Goal: Check status: Check status

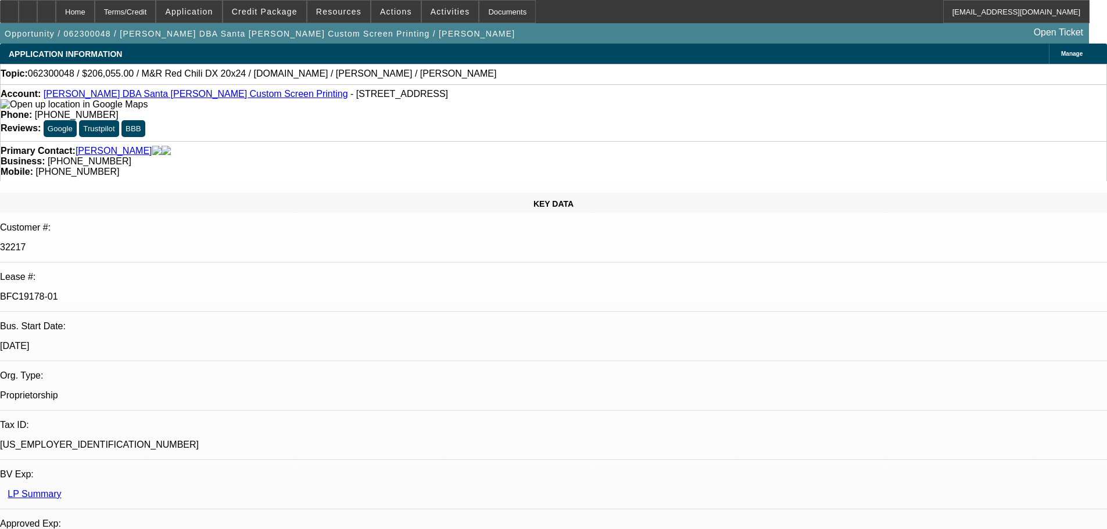
select select "0.1"
select select "2"
select select "0.1"
select select "4"
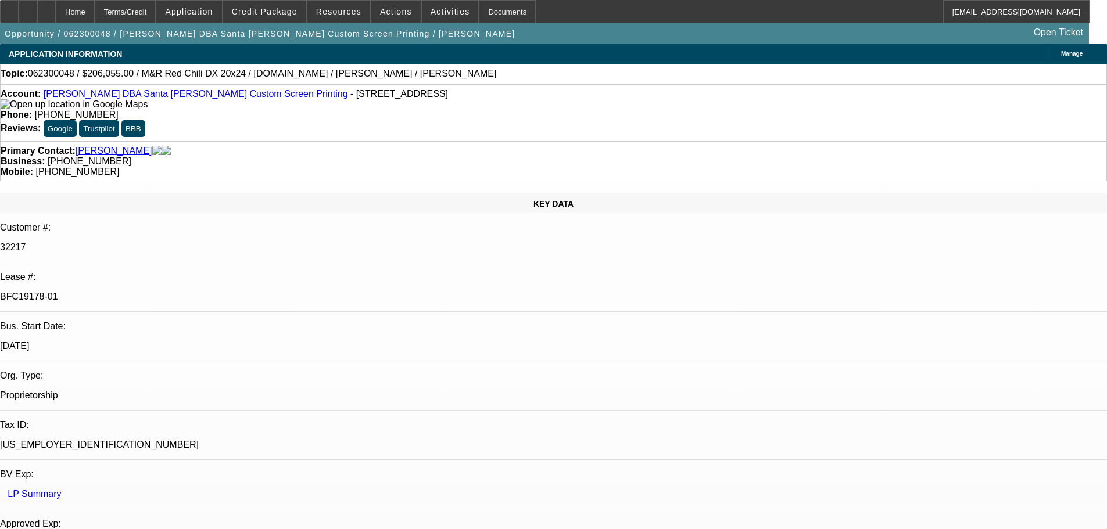
select select "0"
select select "2"
select select "0.1"
select select "4"
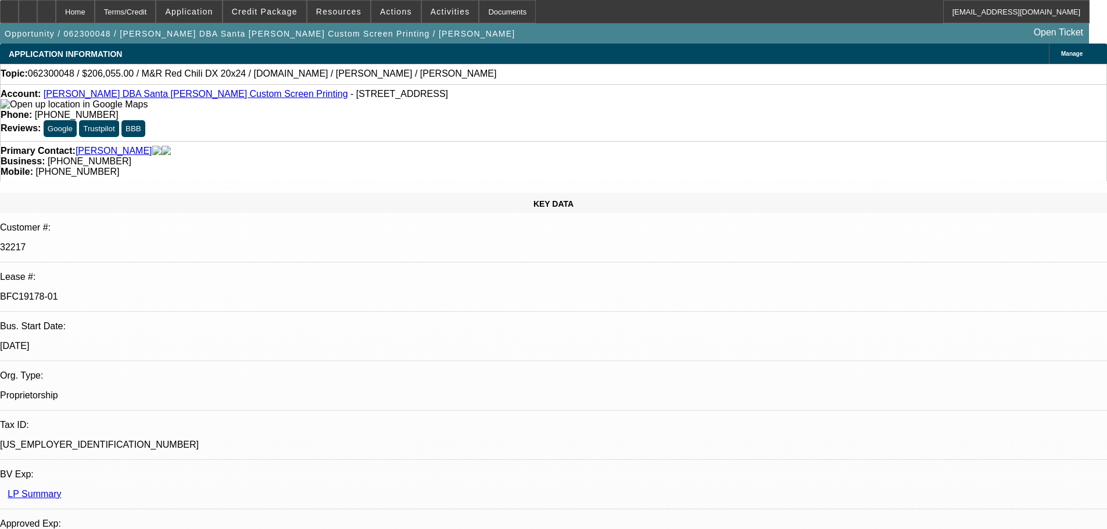
click at [105, 146] on link "Leite, Dale" at bounding box center [114, 151] width 77 height 10
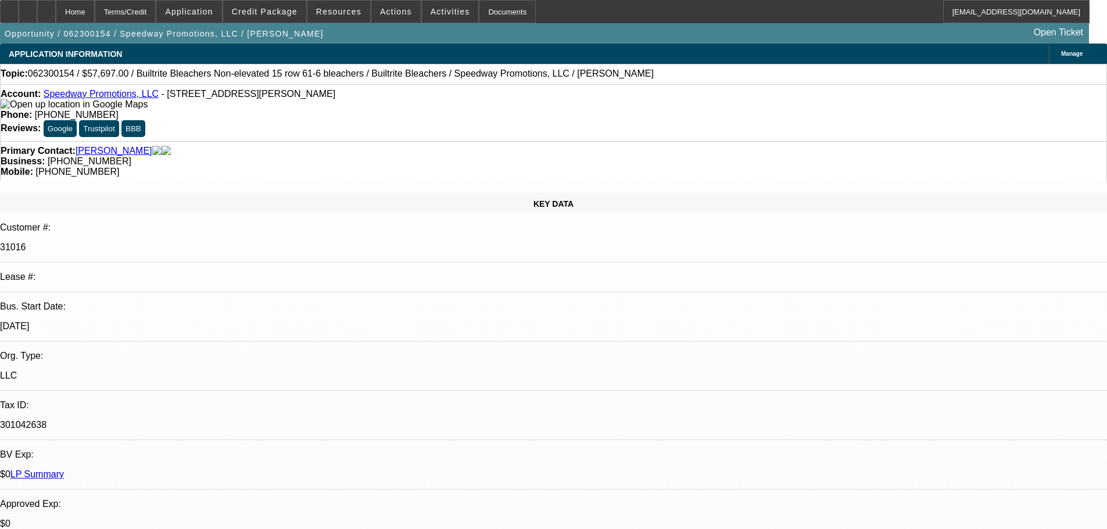
select select "0"
select select "6"
select select "0"
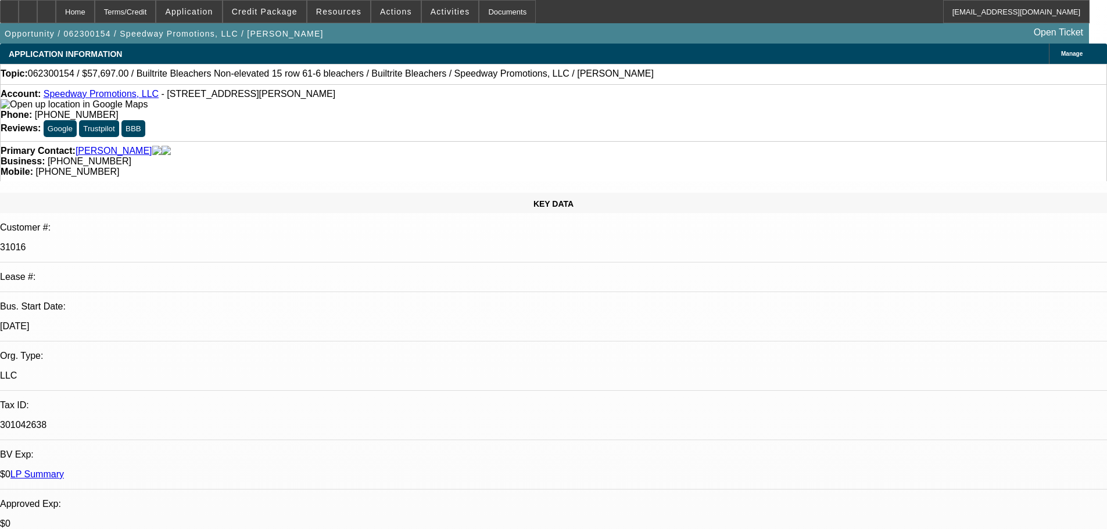
select select "0"
select select "6"
select select "0"
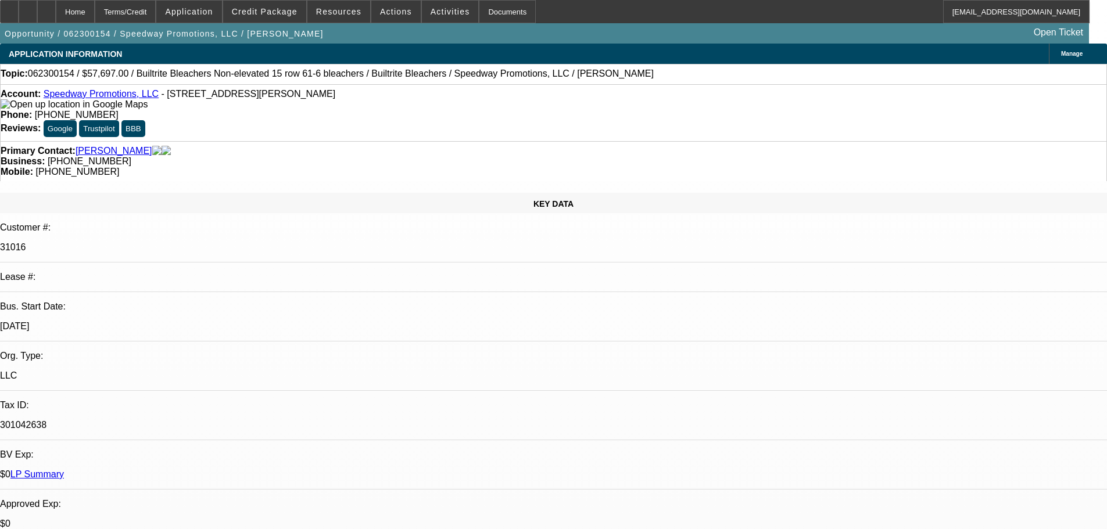
select select "0"
select select "6"
select select "0.1"
select select "0"
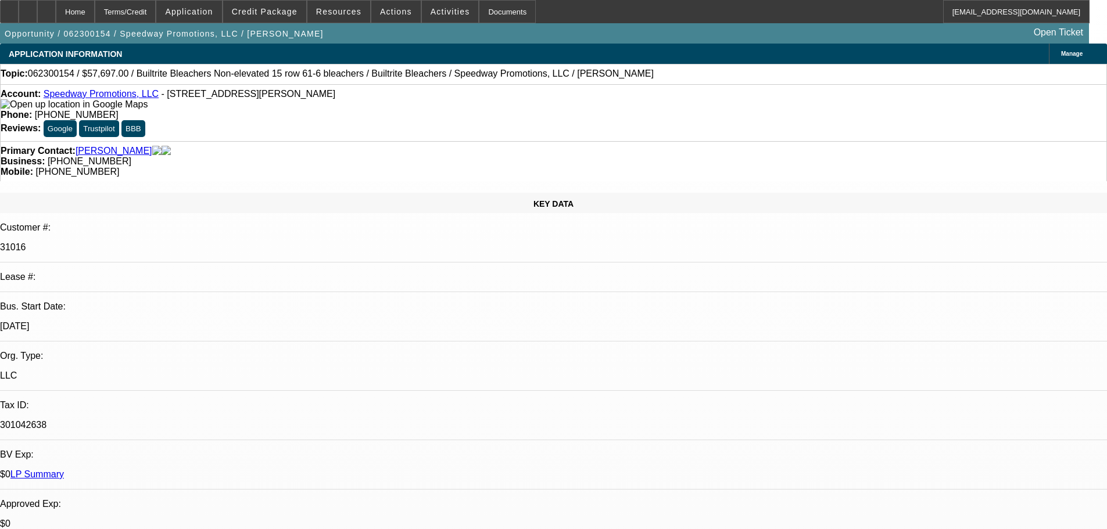
select select "6"
click at [117, 146] on link "Walden, Gregory" at bounding box center [114, 151] width 77 height 10
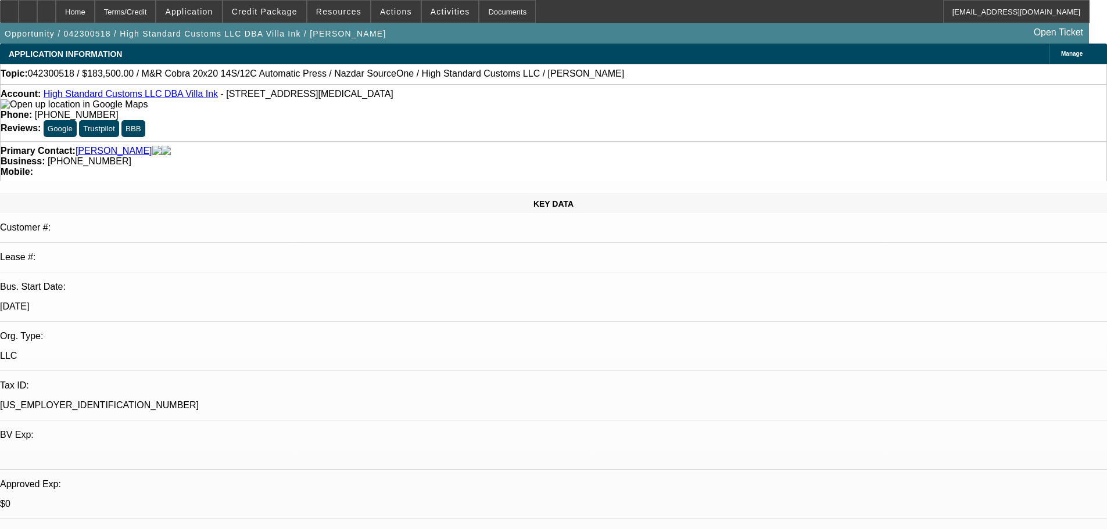
select select "0"
select select "2"
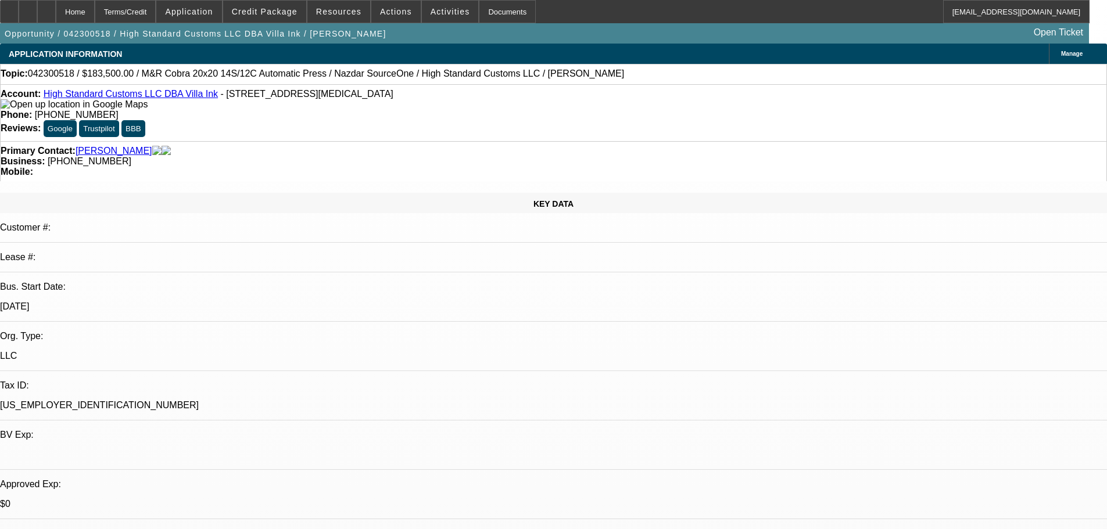
select select "0"
select select "0.1"
select select "2"
select select "0"
select select "0.15"
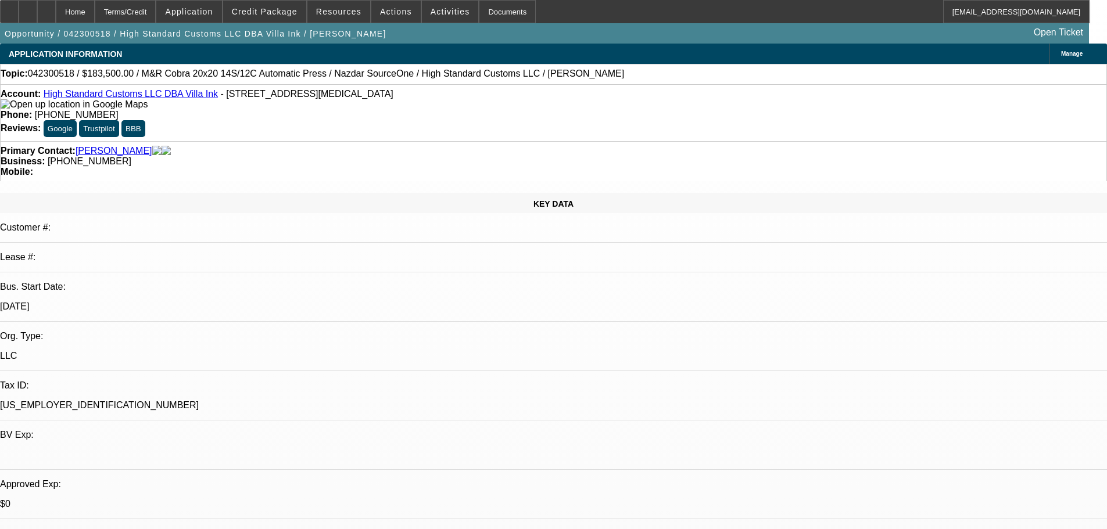
select select "2"
select select "0"
select select "1"
select select "2"
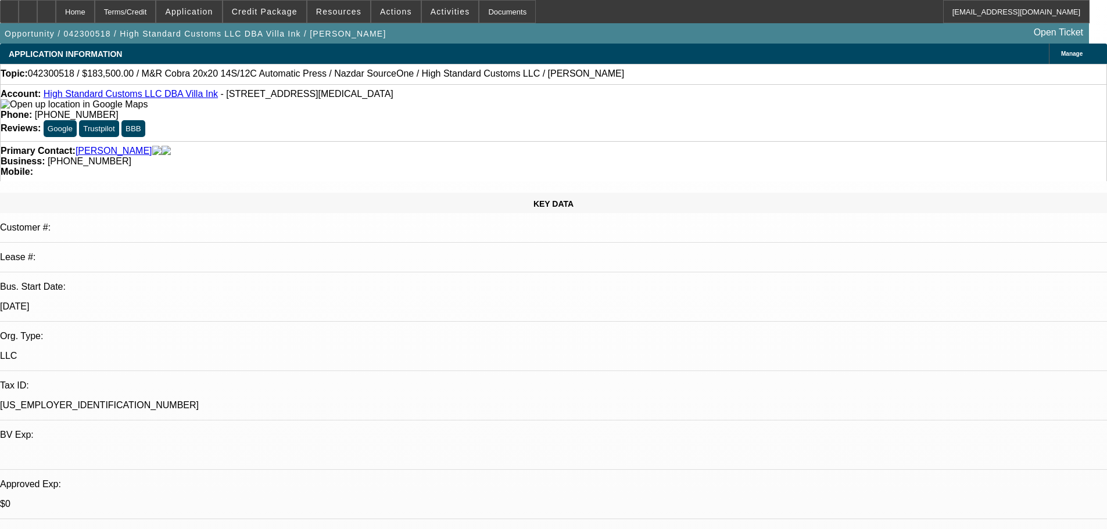
select select "1"
select select "2"
select select "1"
select select "2"
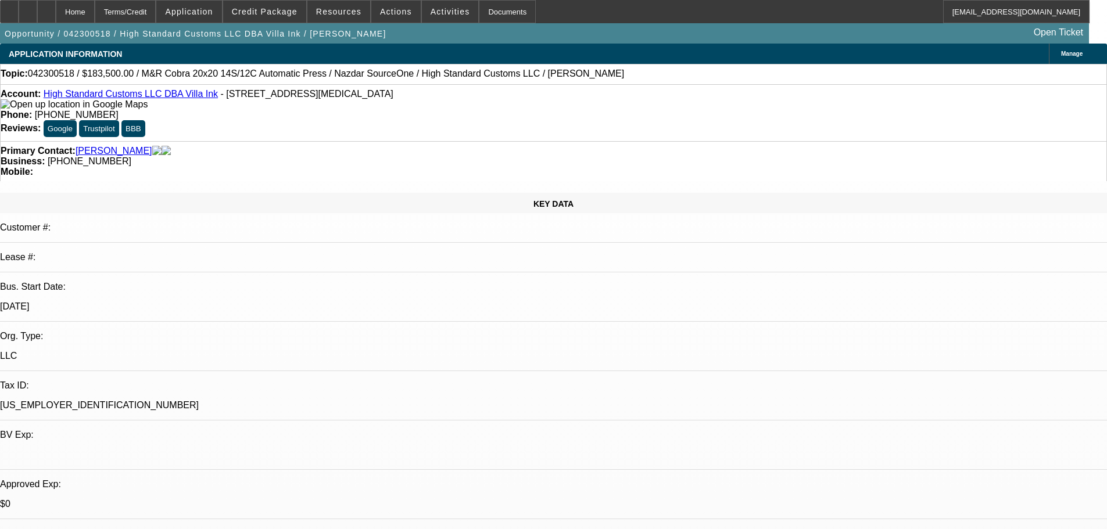
select select "2"
select select "1"
select select "2"
click at [137, 146] on link "Villasante, Christopher" at bounding box center [114, 151] width 77 height 10
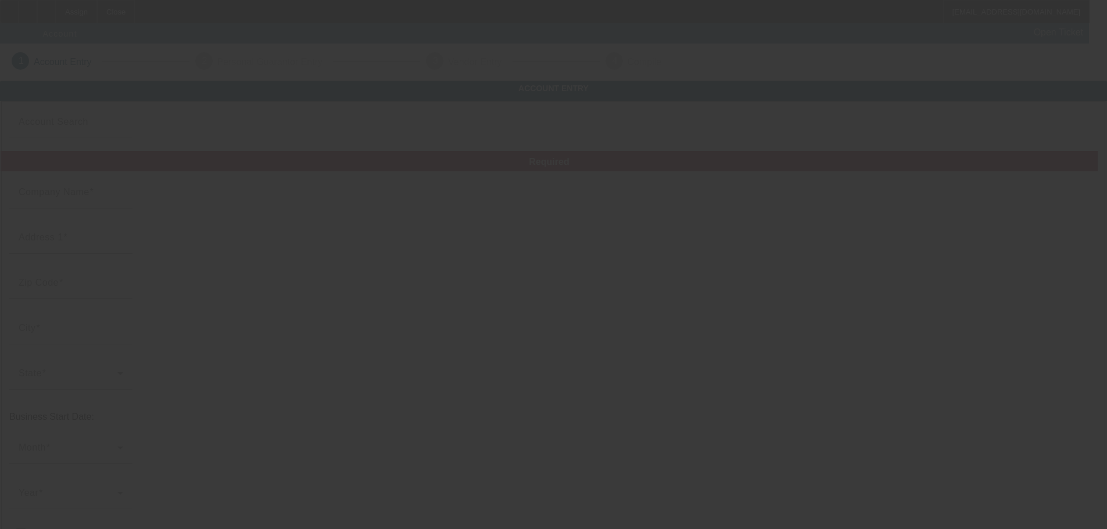
type input "9/21/2023"
type input "Sarah Jean Wasson"
type input "420 W Ray Fine Blvd"
type input "74954"
type input "Roland"
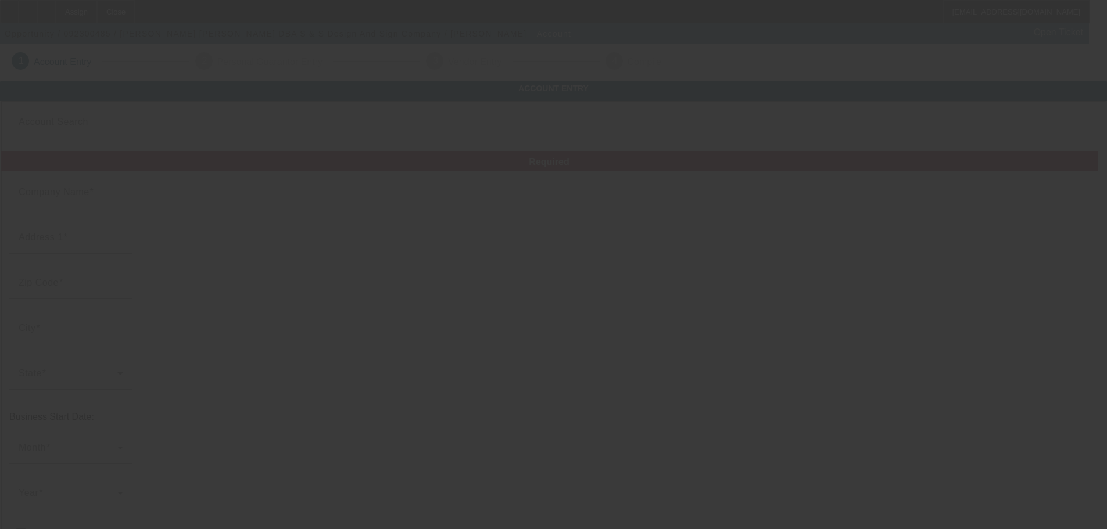
type input "(918) 427-3230"
type input "S & S Design And Sign Company"
type input "sarah@ssdesigncompany.com"
type input "Sequoyah"
type input "92-1099900"
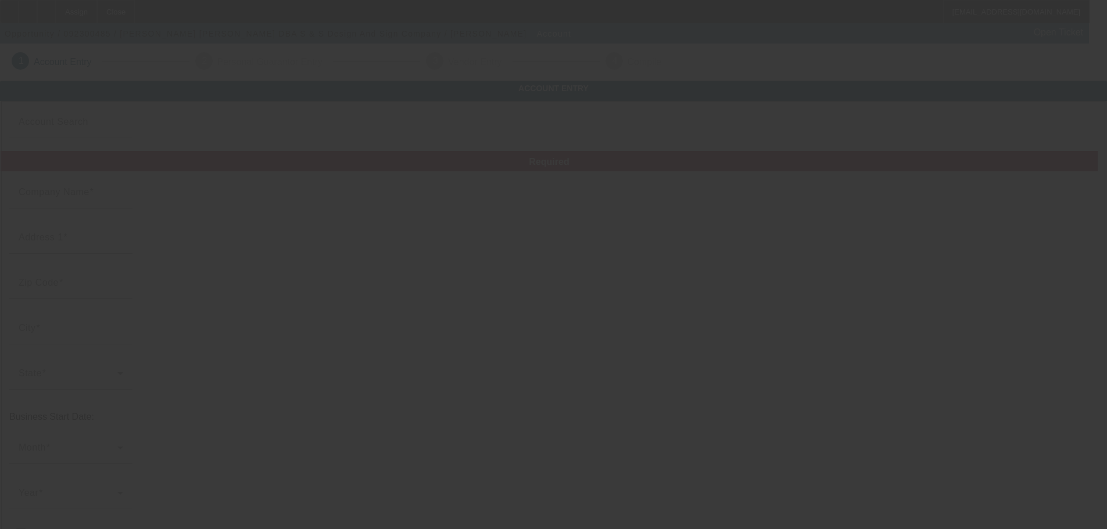
type input "https://Ssdesigncompany.Com"
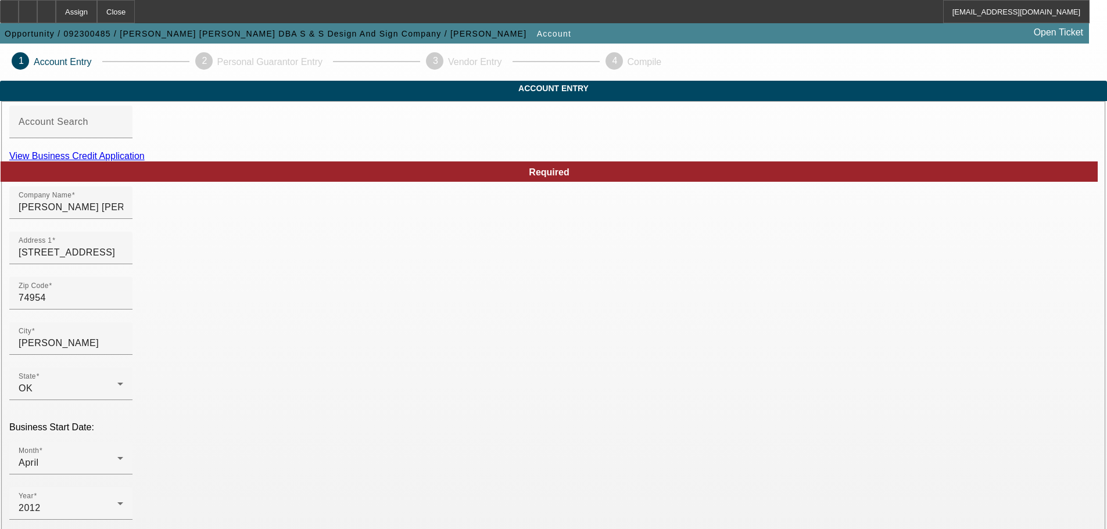
drag, startPoint x: 700, startPoint y: 316, endPoint x: 582, endPoint y: 315, distance: 117.4
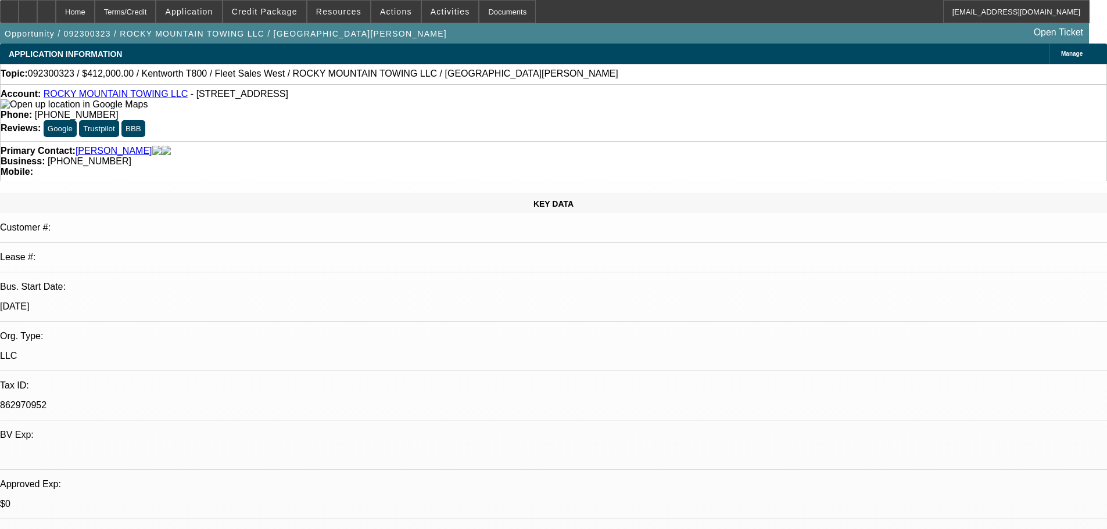
select select "0.2"
select select "2"
select select "0"
select select "0.2"
select select "2"
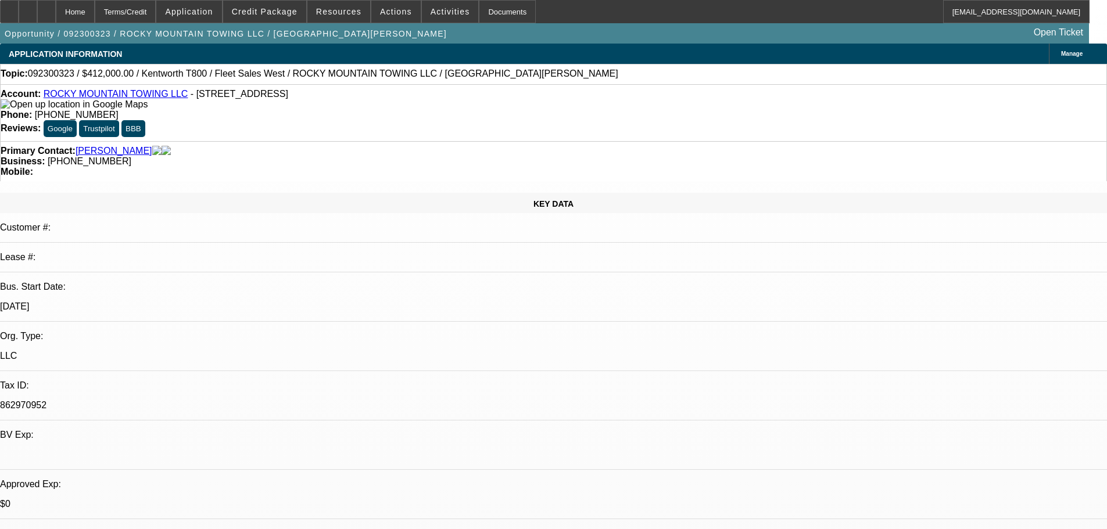
select select "0"
select select "1"
select select "2"
select select "6"
select select "1"
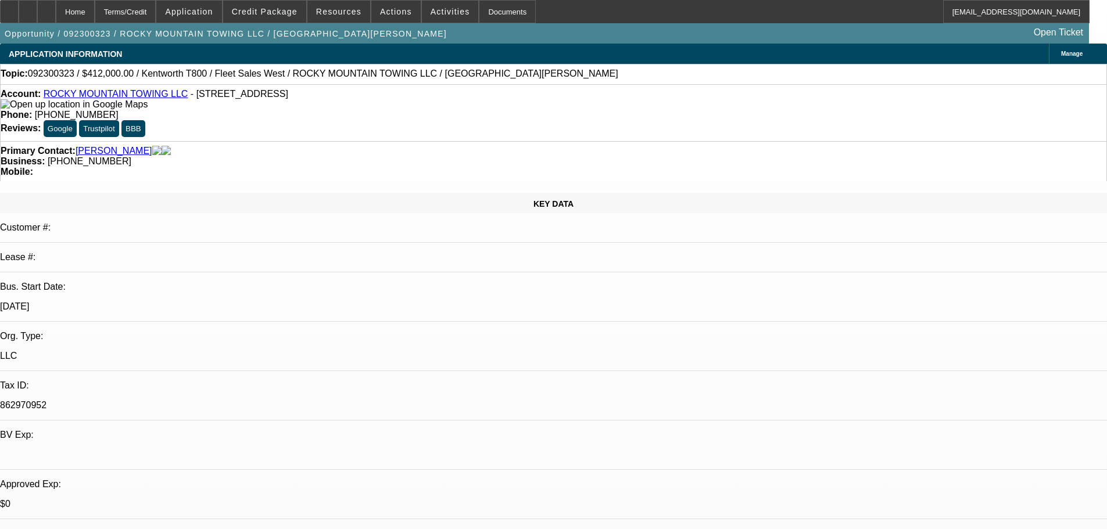
select select "2"
select select "6"
click at [112, 146] on link "Alkayali, Fadie" at bounding box center [114, 151] width 77 height 10
select select "0.15"
select select "2"
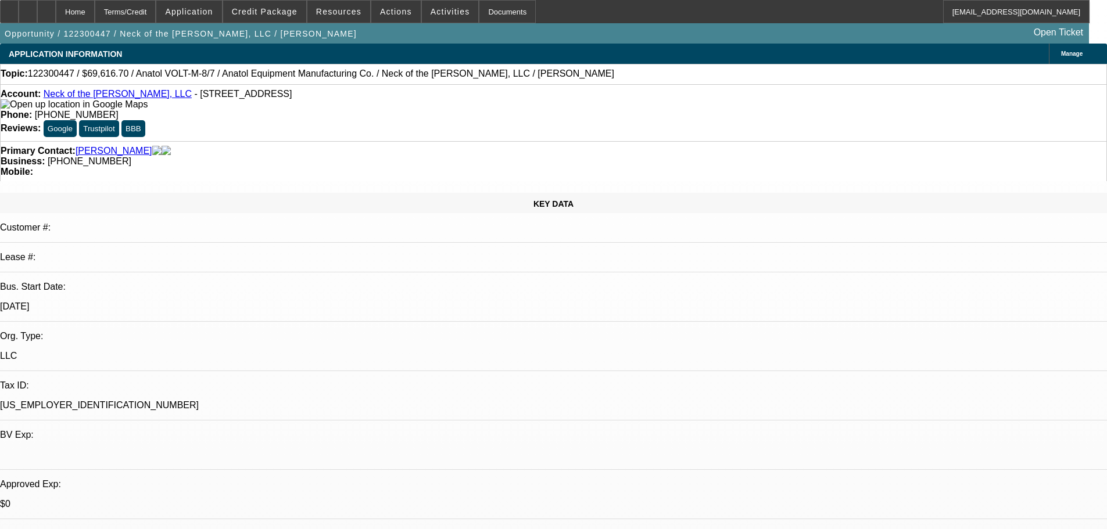
select select "2"
select select "0.1"
select select "4"
click at [113, 146] on link "Brittain, William" at bounding box center [114, 151] width 77 height 10
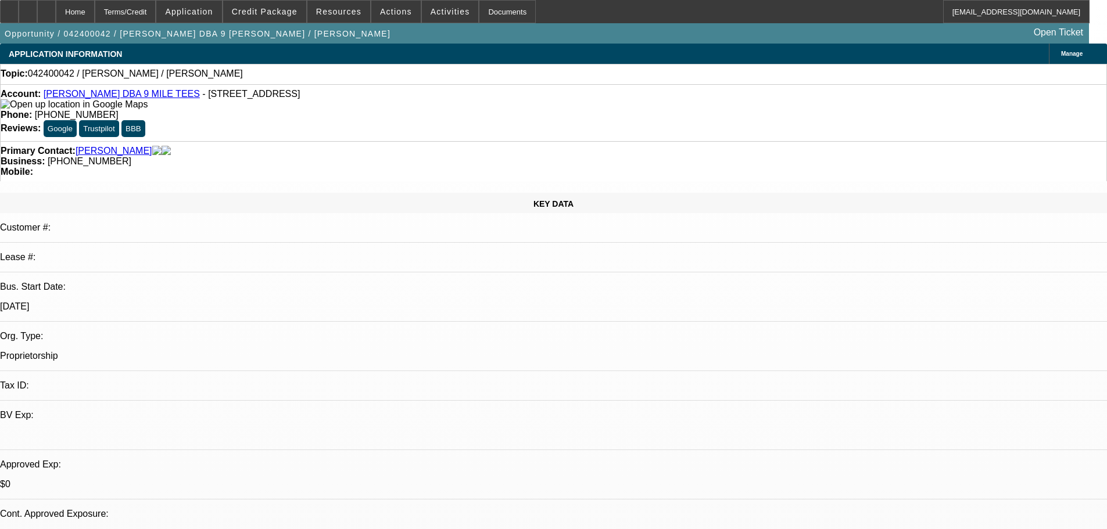
select select "0"
select select "2"
select select "0.1"
select select "4"
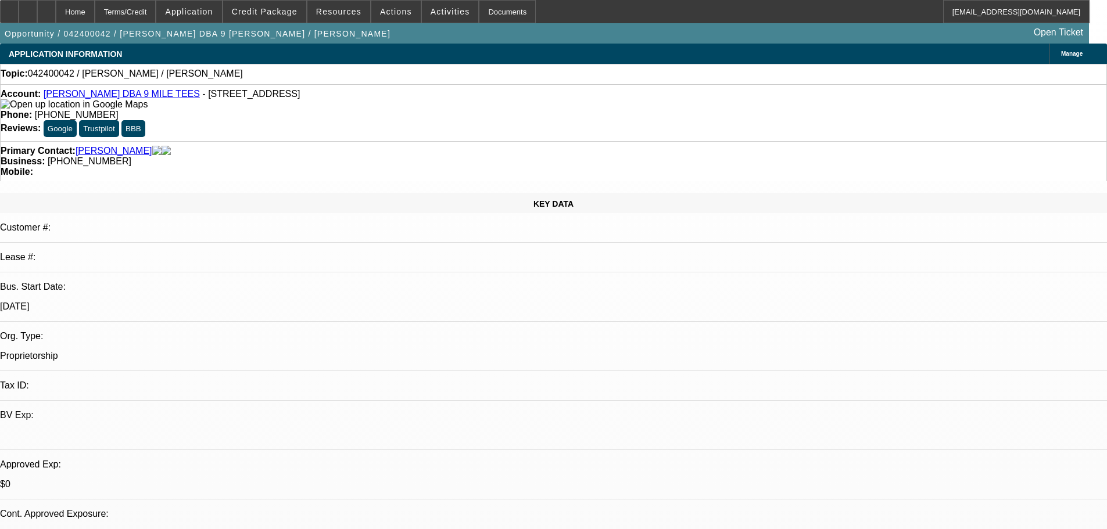
click at [107, 146] on link "[PERSON_NAME]" at bounding box center [114, 151] width 77 height 10
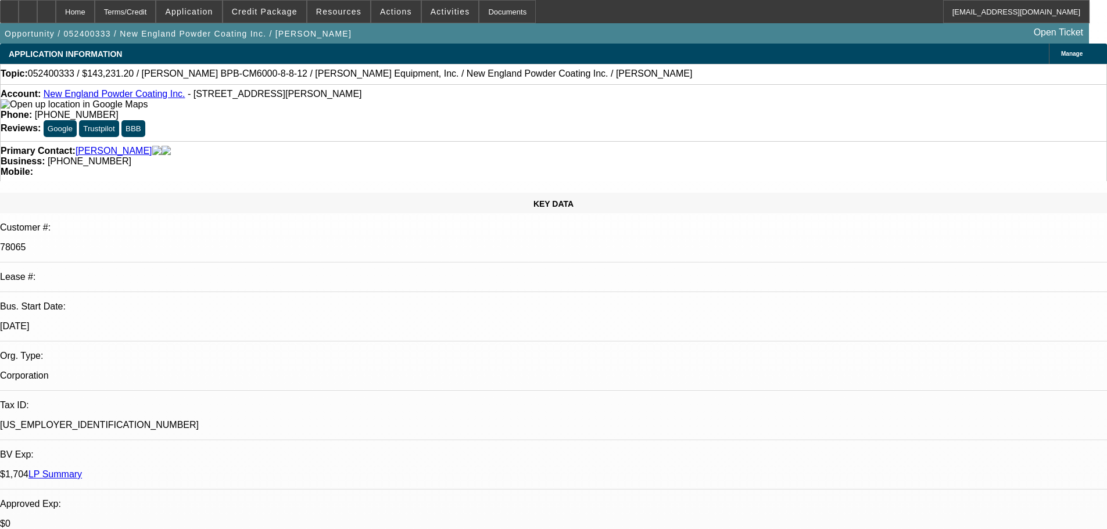
select select "0"
select select "2"
select select "0.1"
select select "4"
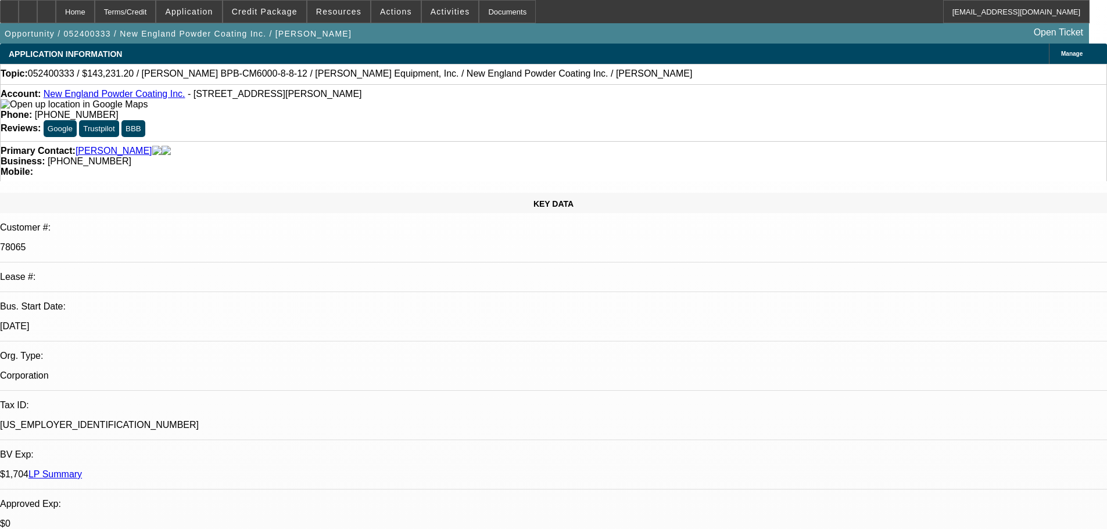
select select "0"
select select "2"
select select "0.1"
select select "4"
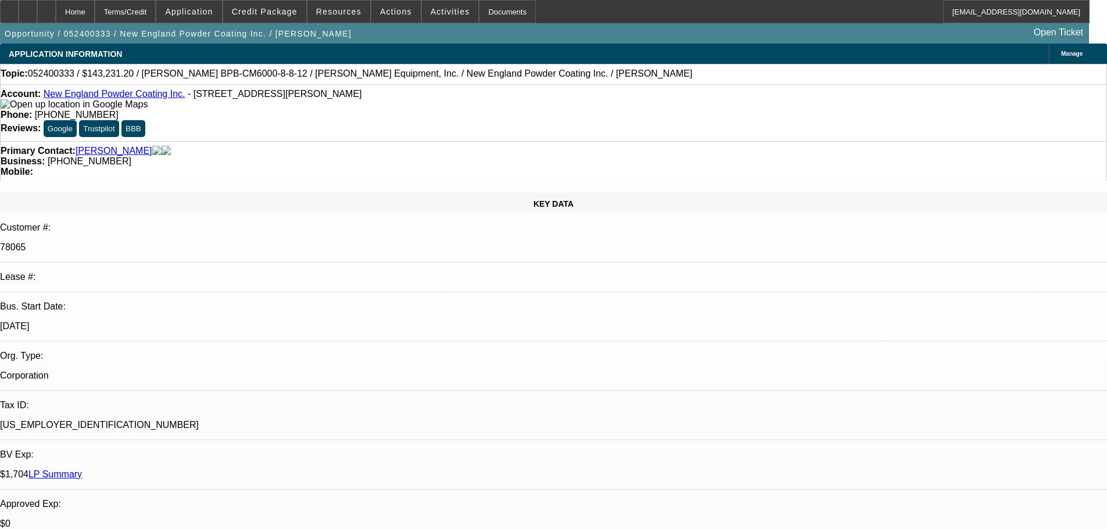
select select "0"
select select "3"
select select "0.1"
select select "4"
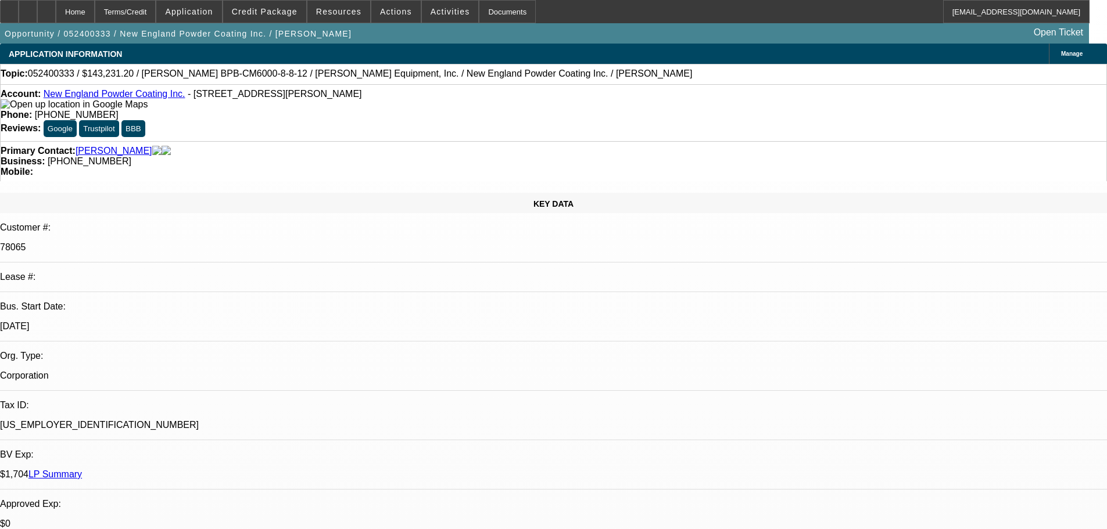
select select "0.1"
select select "0"
select select "2"
select select "0"
select select "6"
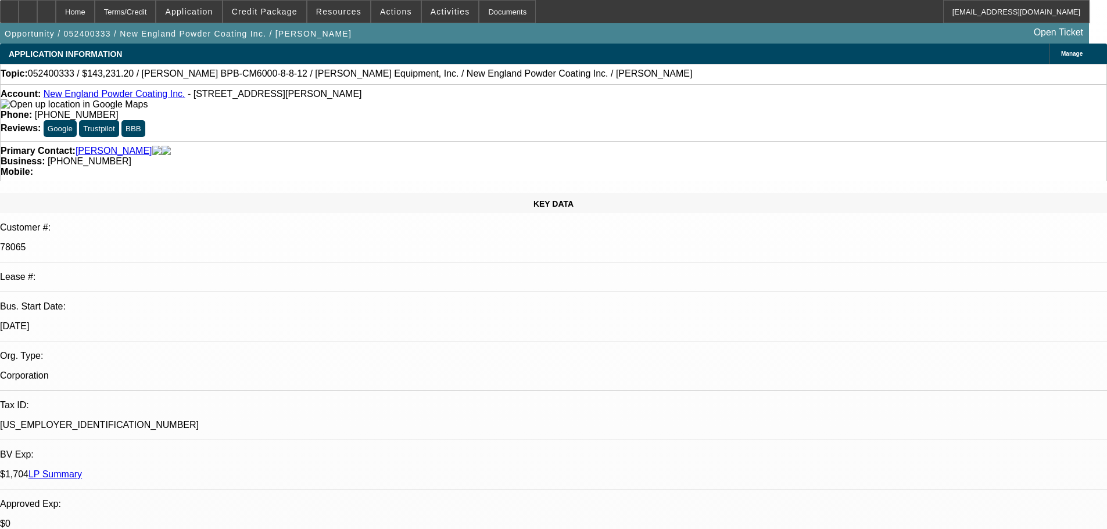
click at [93, 146] on link "Vasil, John" at bounding box center [114, 151] width 77 height 10
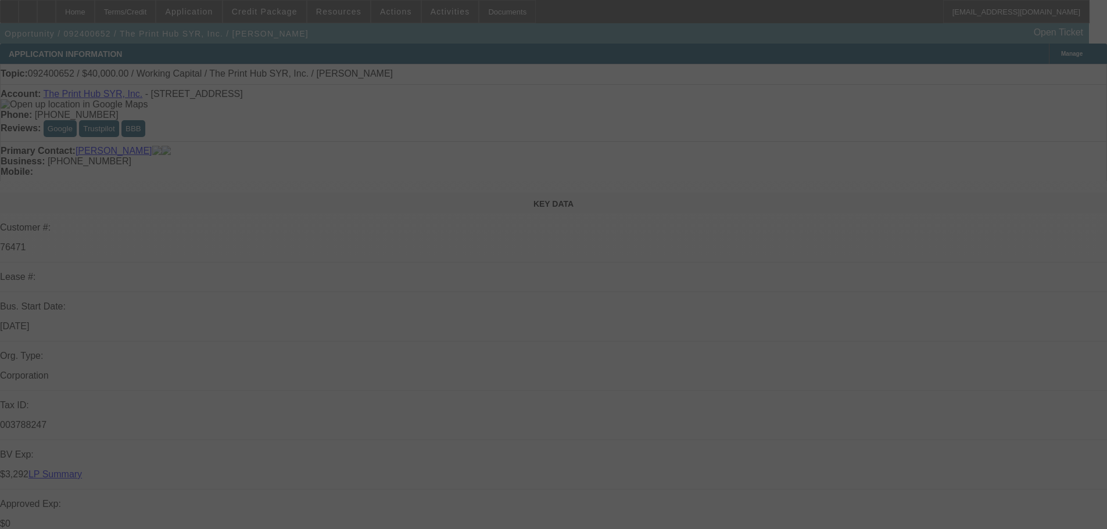
select select "0"
select select "2"
select select "0"
select select "6"
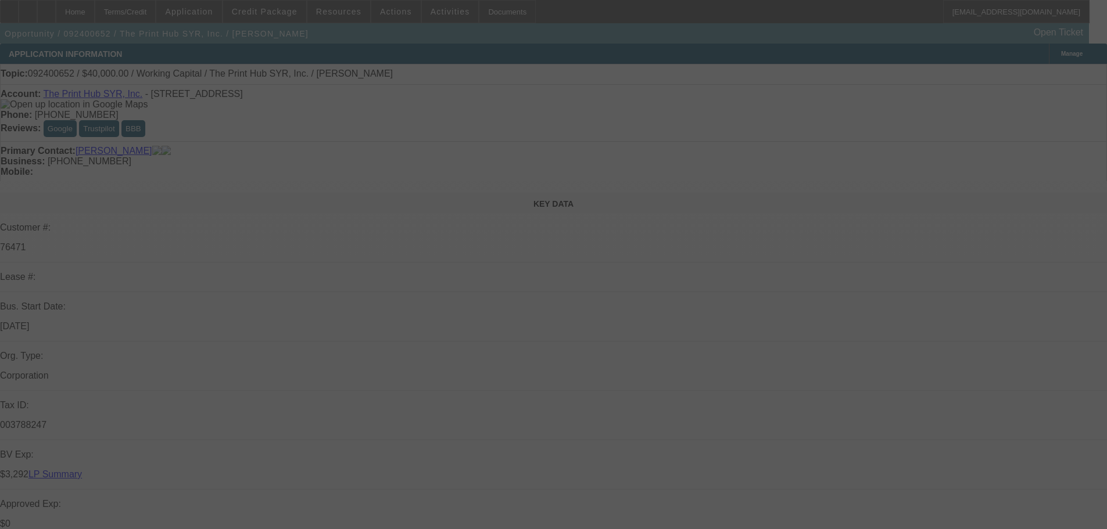
select select "0"
select select "2"
select select "0"
select select "6"
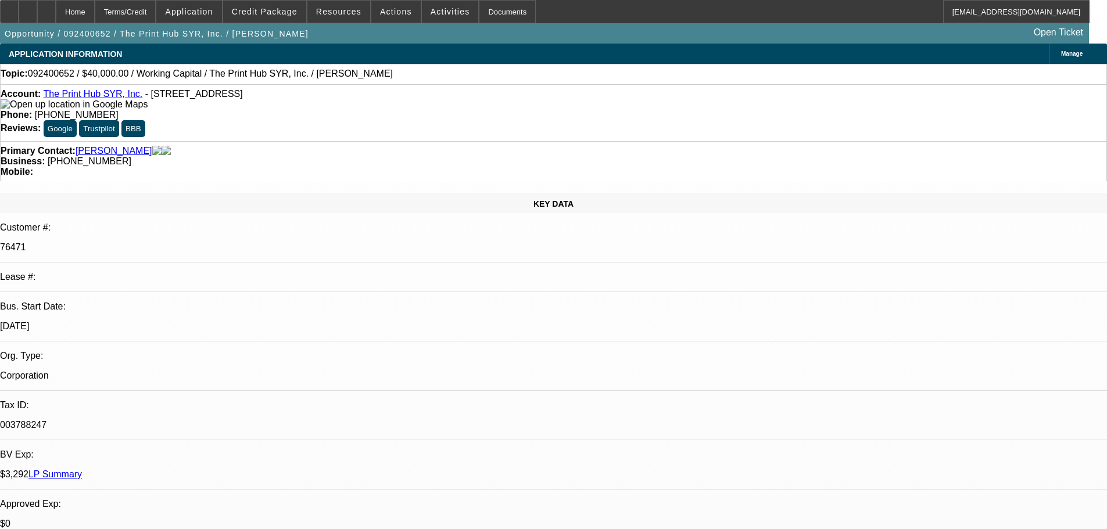
click at [112, 146] on link "Shoup, Drew" at bounding box center [114, 151] width 77 height 10
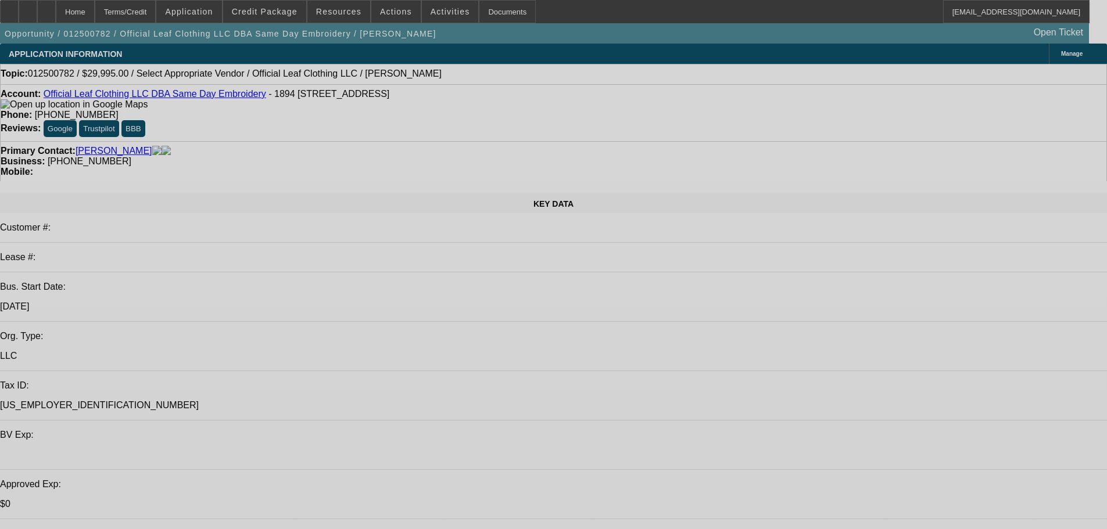
select select "0"
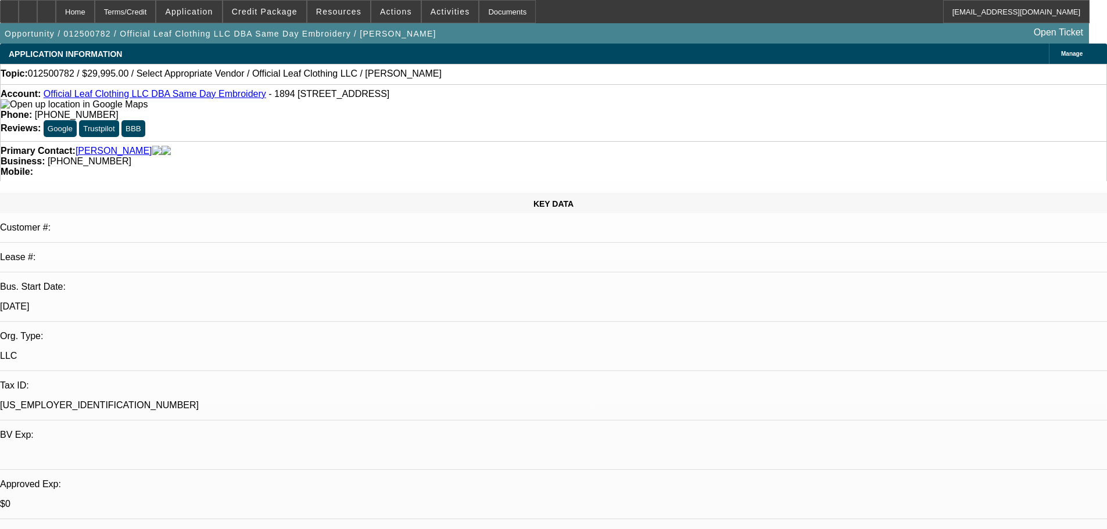
select select "2"
select select "0.1"
select select "4"
click at [102, 146] on link "[PERSON_NAME]" at bounding box center [114, 151] width 77 height 10
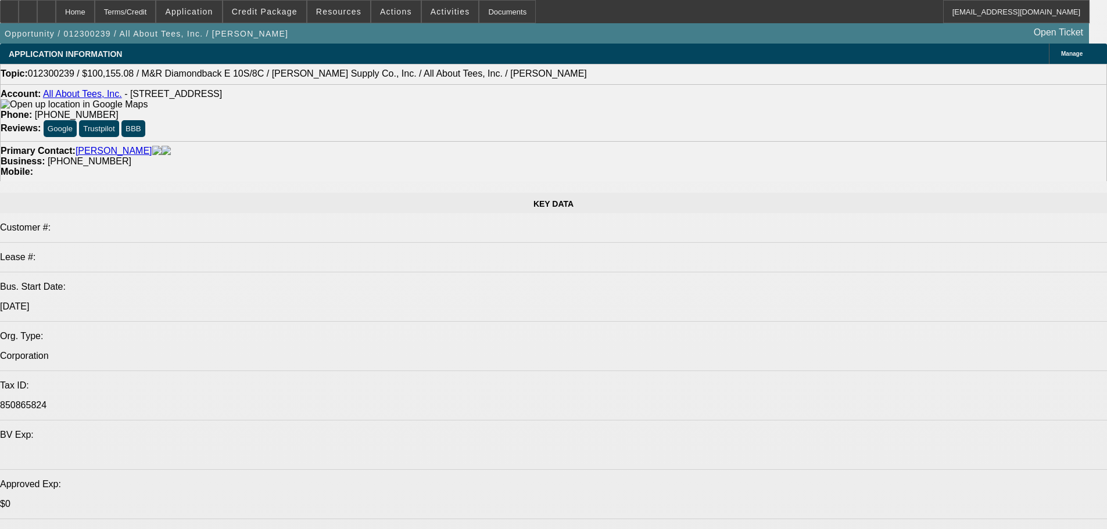
select select "0.15"
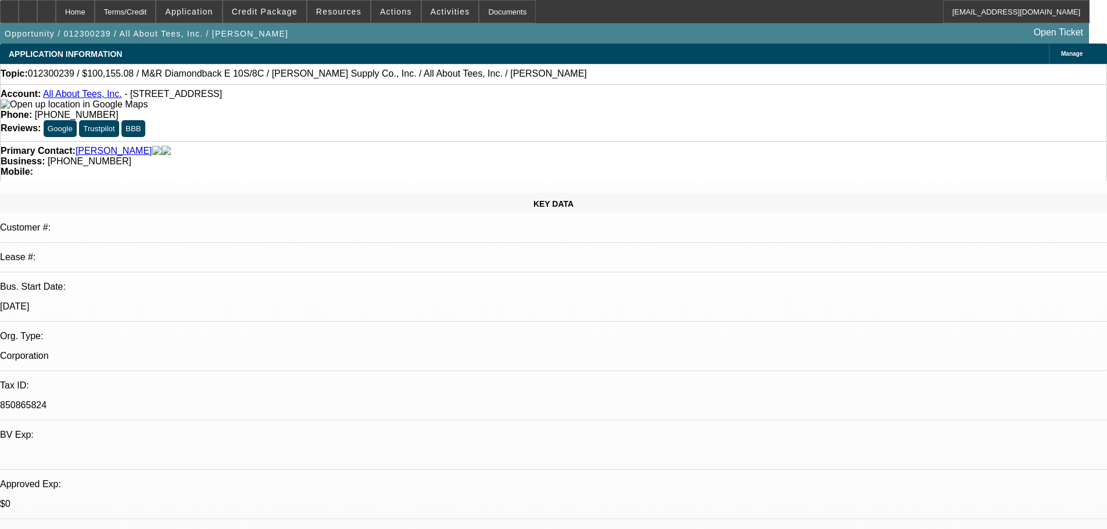
select select "2"
select select "0.1"
select select "4"
select select "0.15"
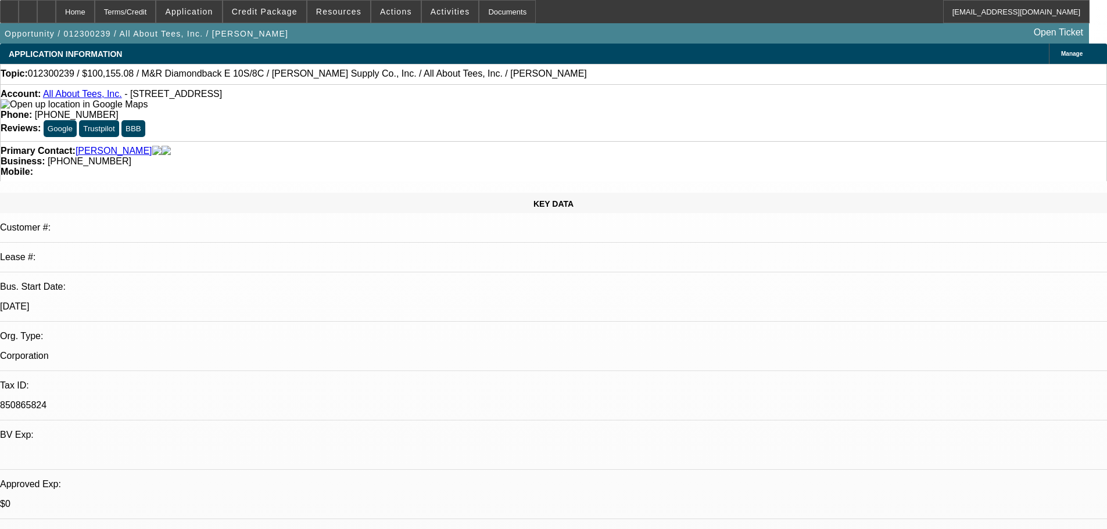
select select "2"
select select "0.1"
select select "4"
select select "0.15"
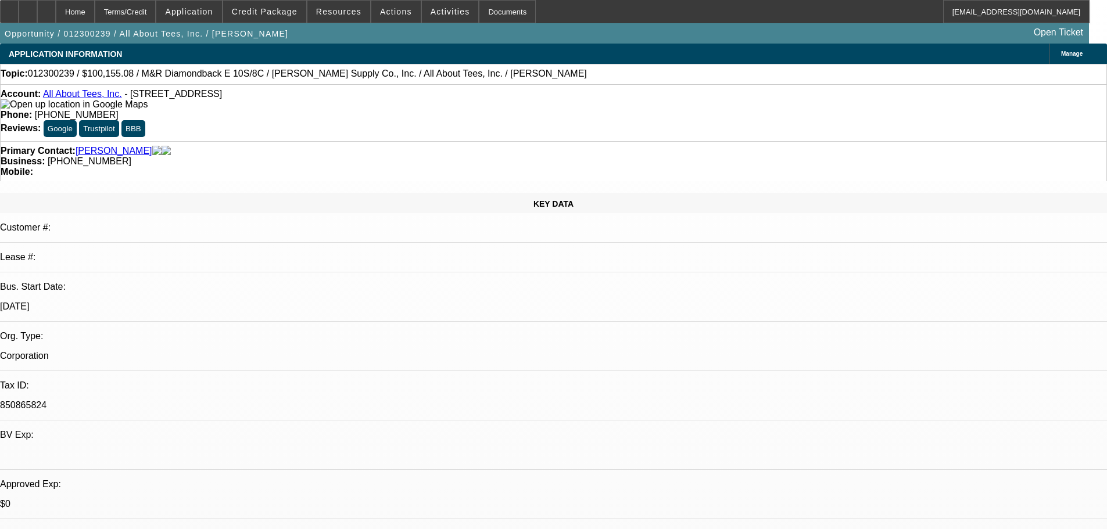
select select "2"
select select "0.1"
select select "4"
select select "0.15"
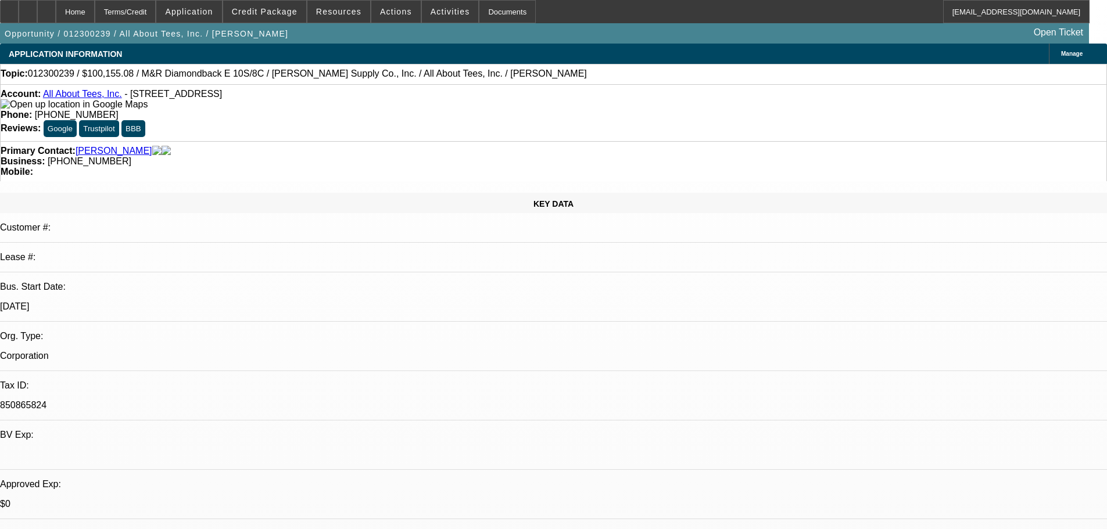
select select "2"
select select "0.1"
select select "4"
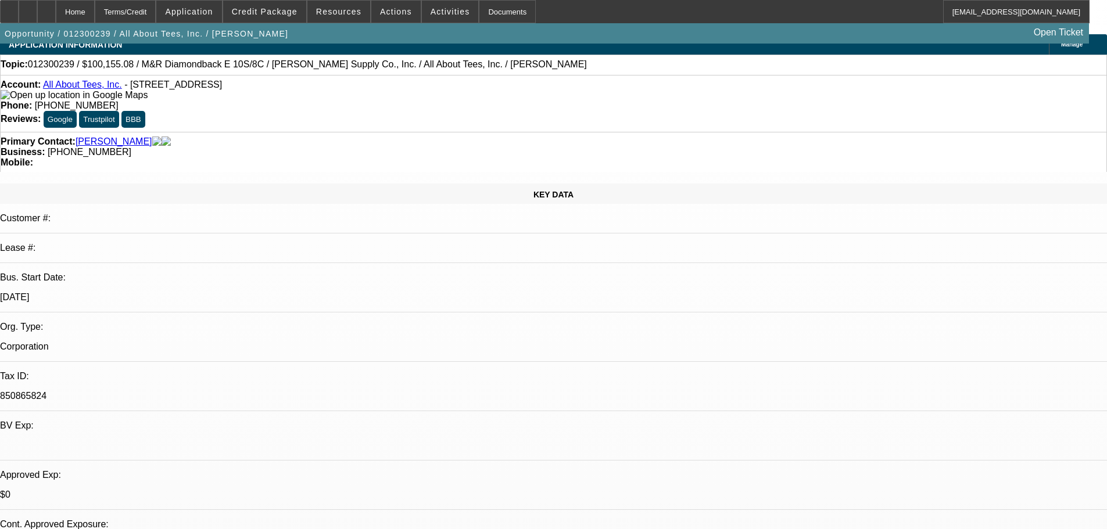
scroll to position [4, 0]
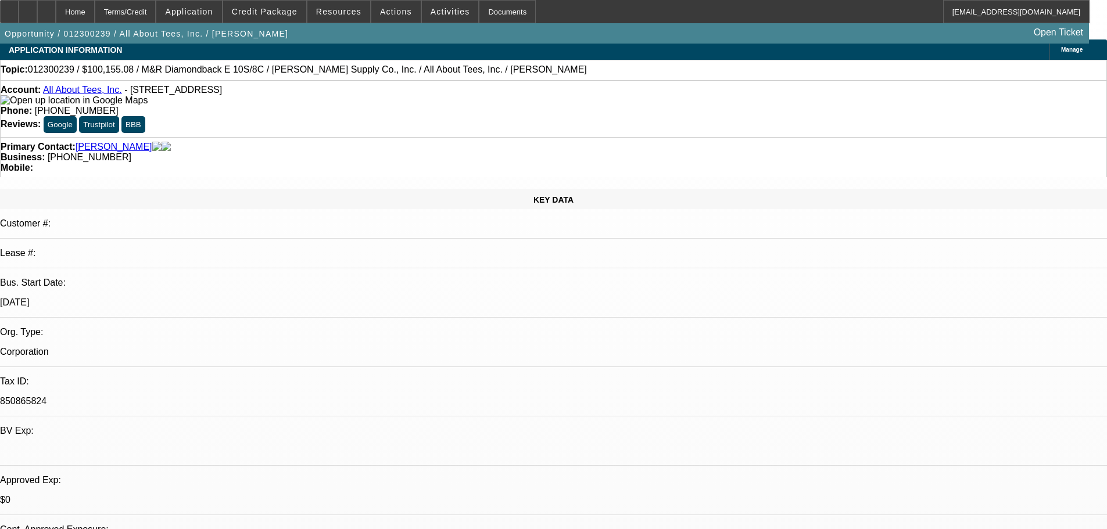
click at [96, 142] on link "[PERSON_NAME]" at bounding box center [114, 147] width 77 height 10
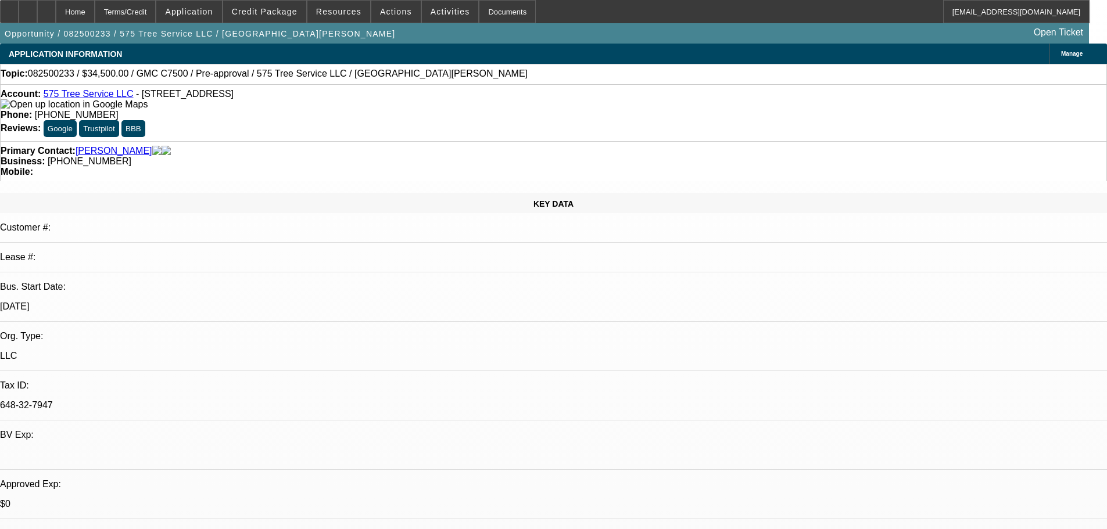
select select "0"
select select "2"
select select "0"
select select "6"
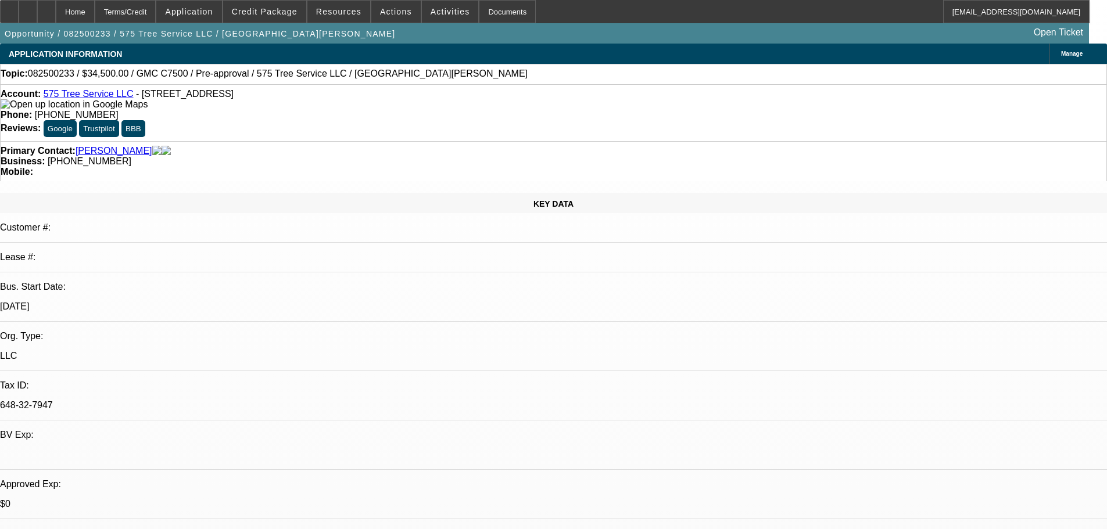
select select "0"
select select "2"
select select "0"
select select "6"
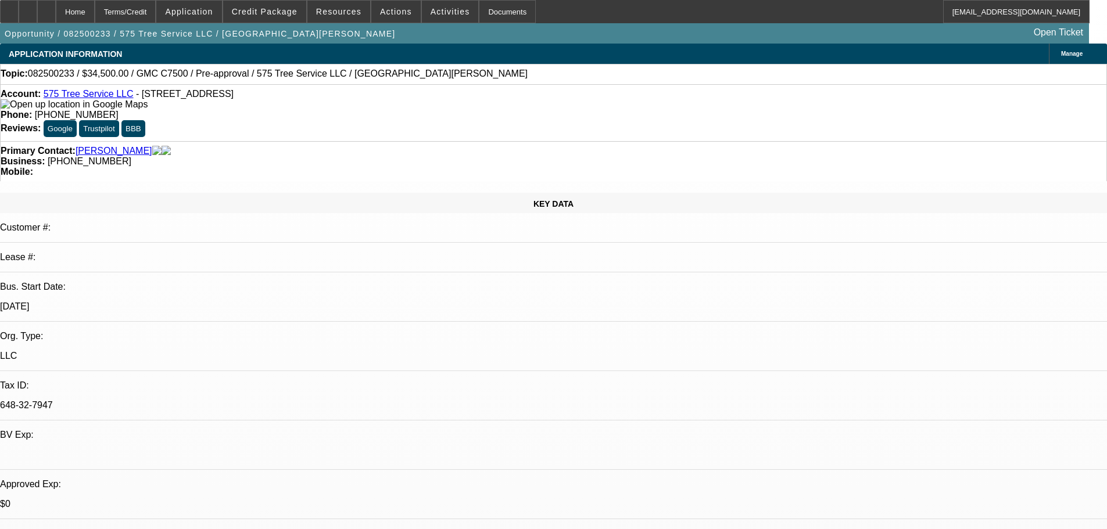
select select "0"
select select "2"
select select "0"
select select "6"
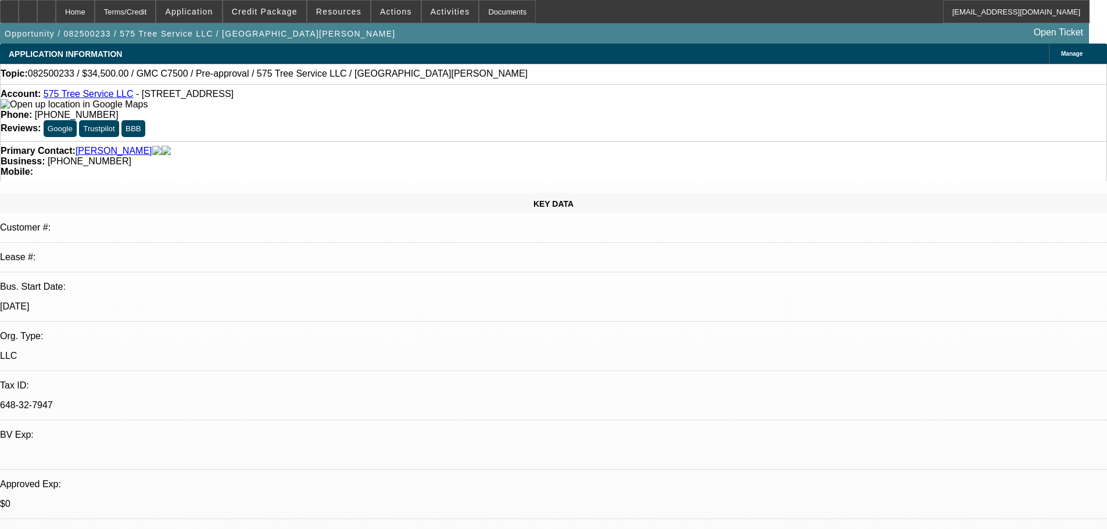
select select "0"
select select "6"
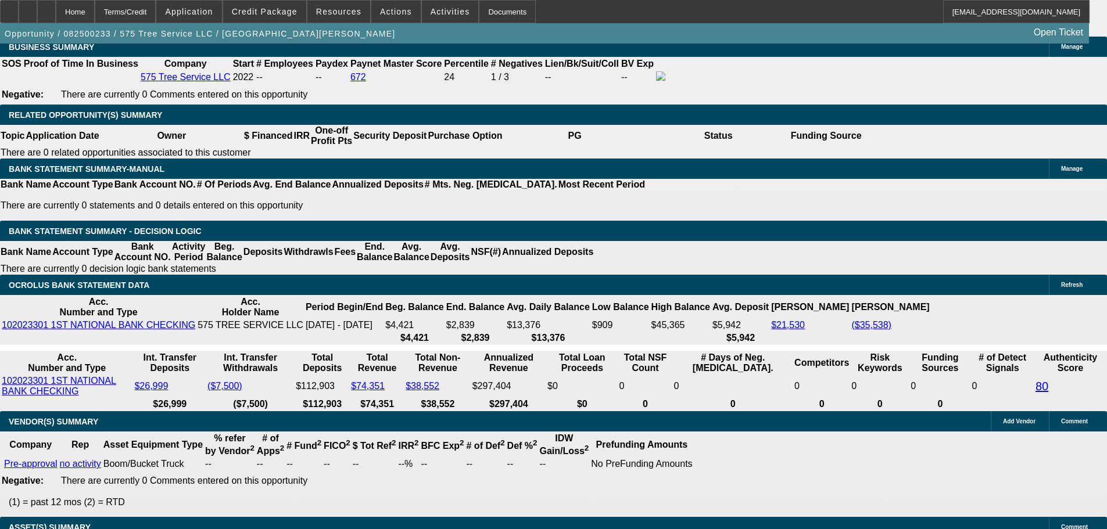
scroll to position [1893, 0]
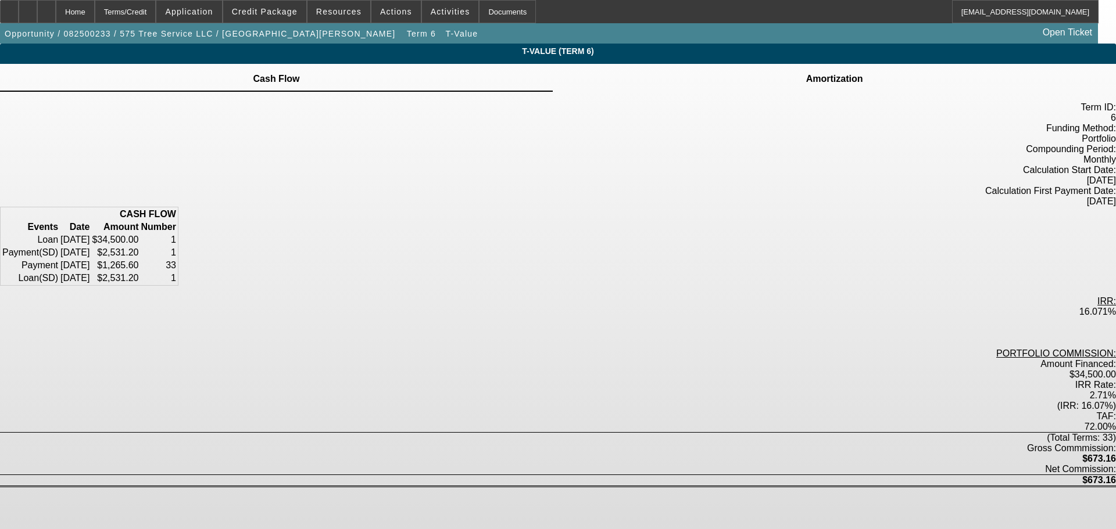
click at [835, 72] on icon at bounding box center [835, 72] width 0 height 0
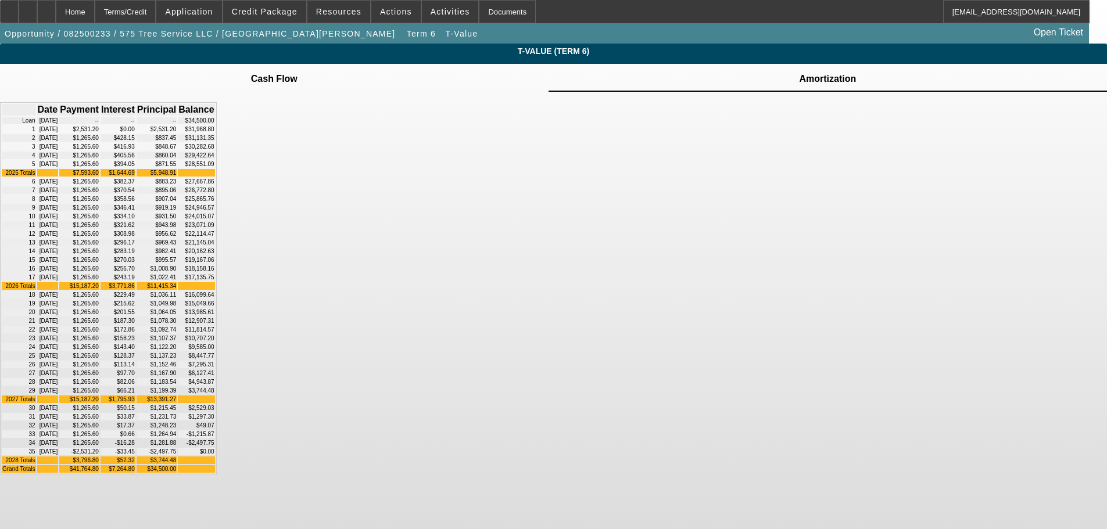
scroll to position [220, 0]
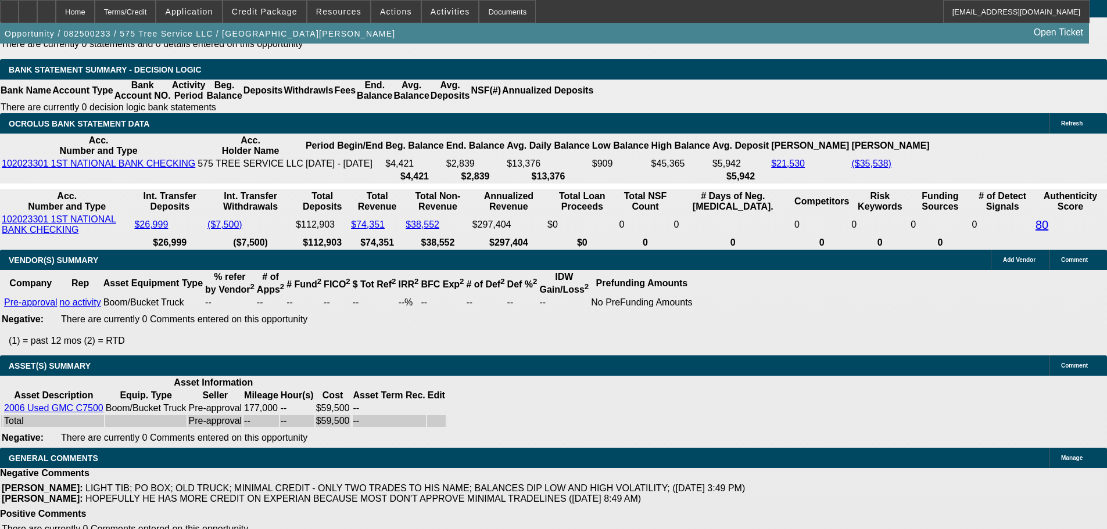
select select "0"
select select "2"
select select "0"
select select "6"
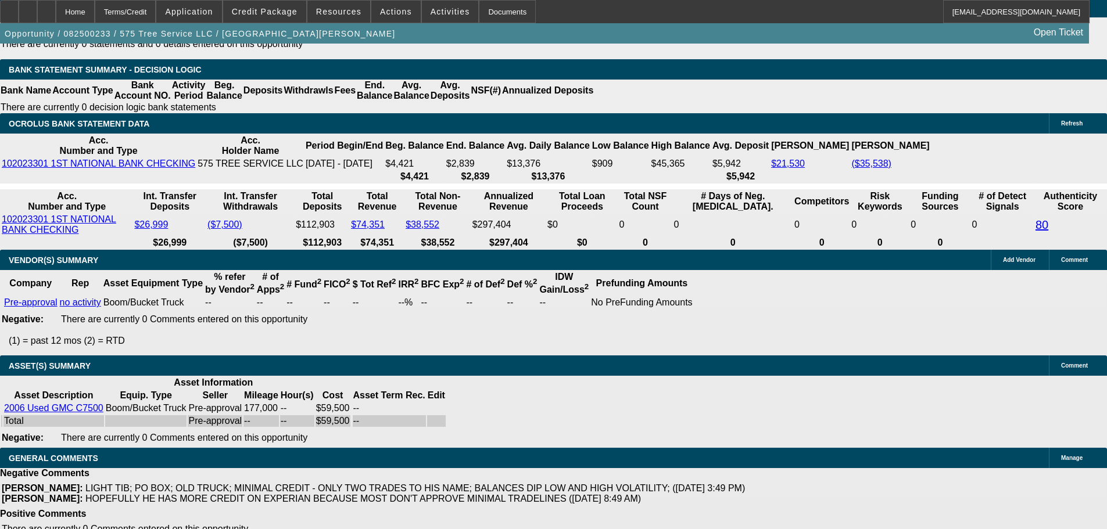
select select "0"
select select "2"
select select "0"
select select "6"
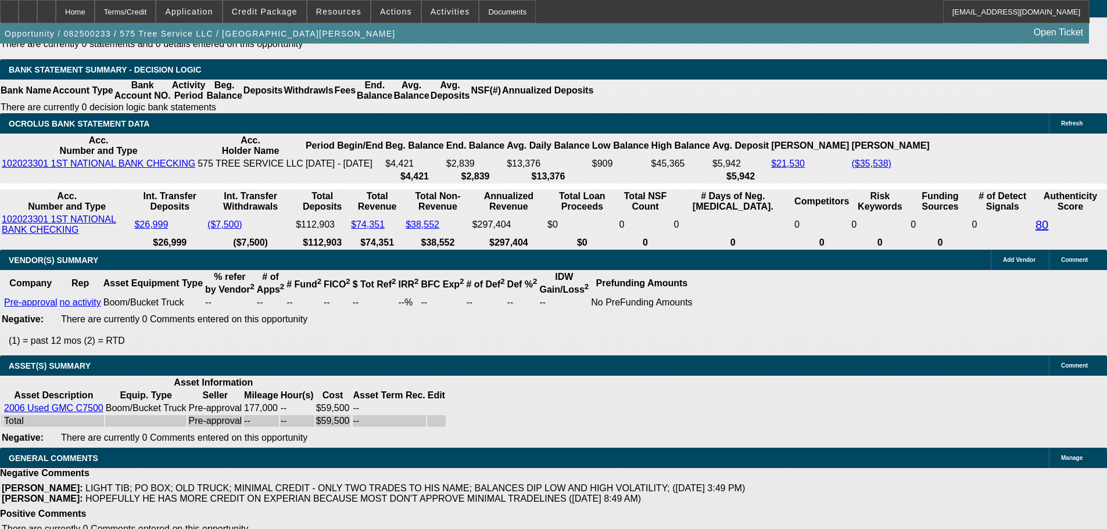
select select "0"
select select "2"
select select "0"
select select "6"
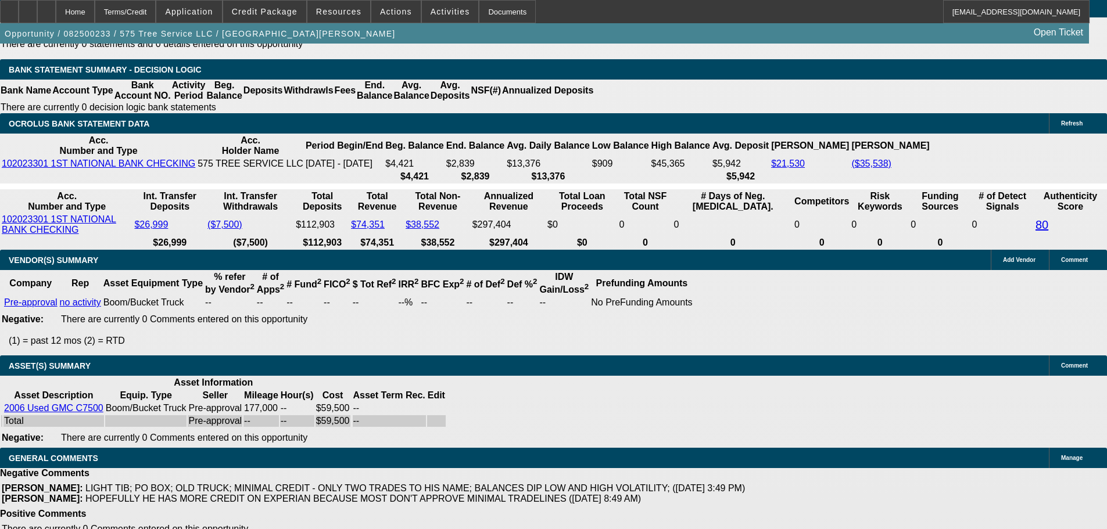
select select "0"
select select "6"
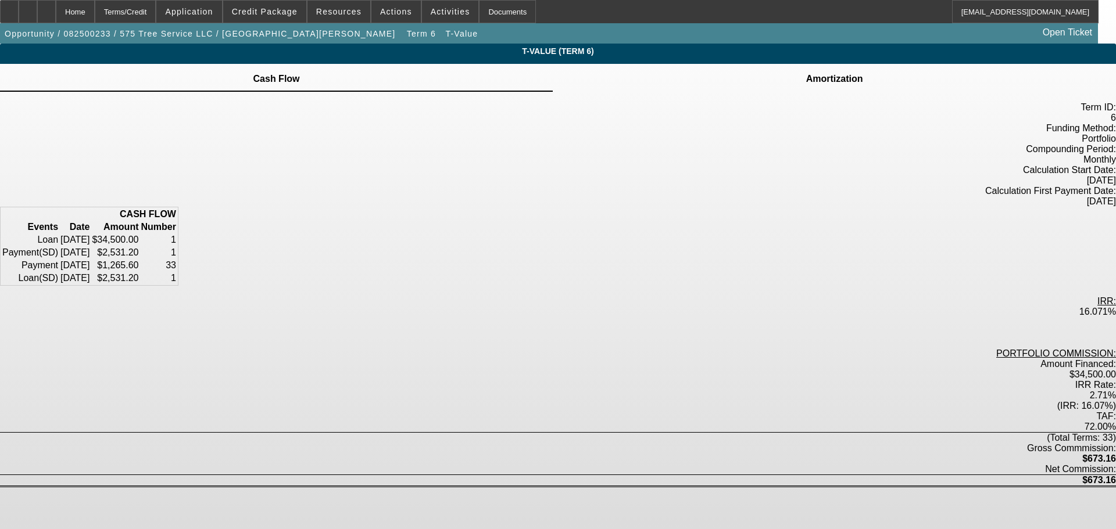
click at [835, 72] on icon at bounding box center [835, 72] width 0 height 0
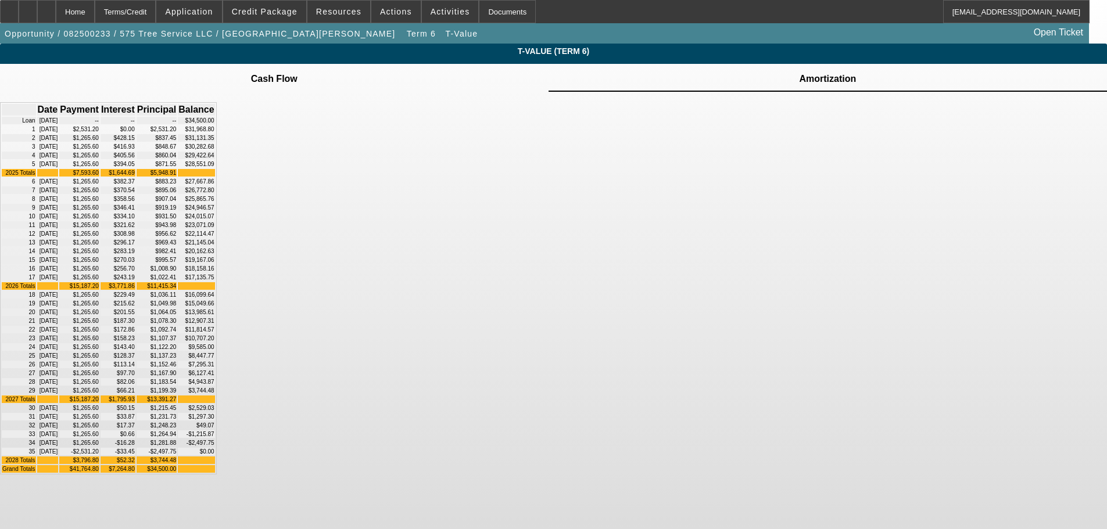
scroll to position [220, 0]
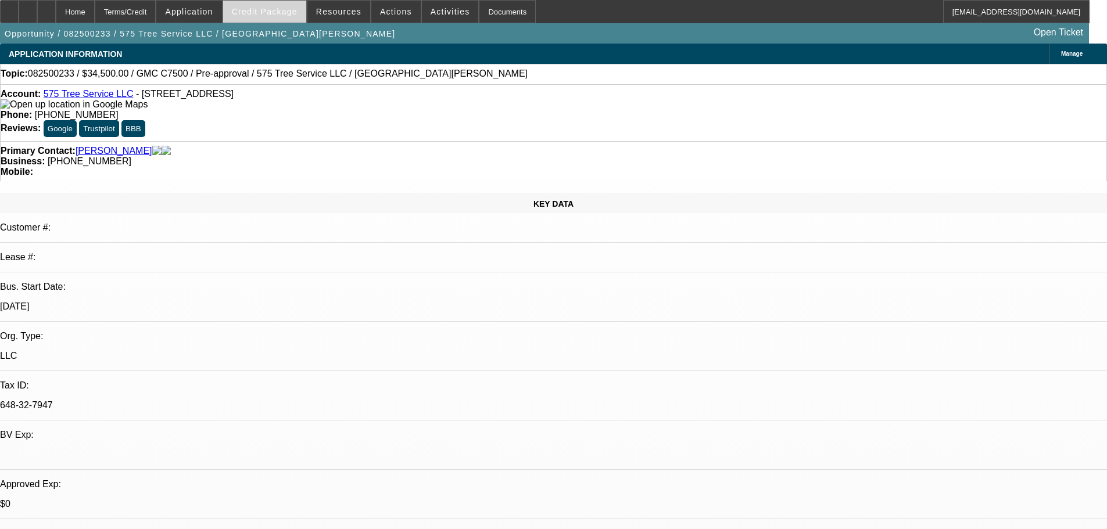
select select "0"
select select "2"
select select "0"
select select "6"
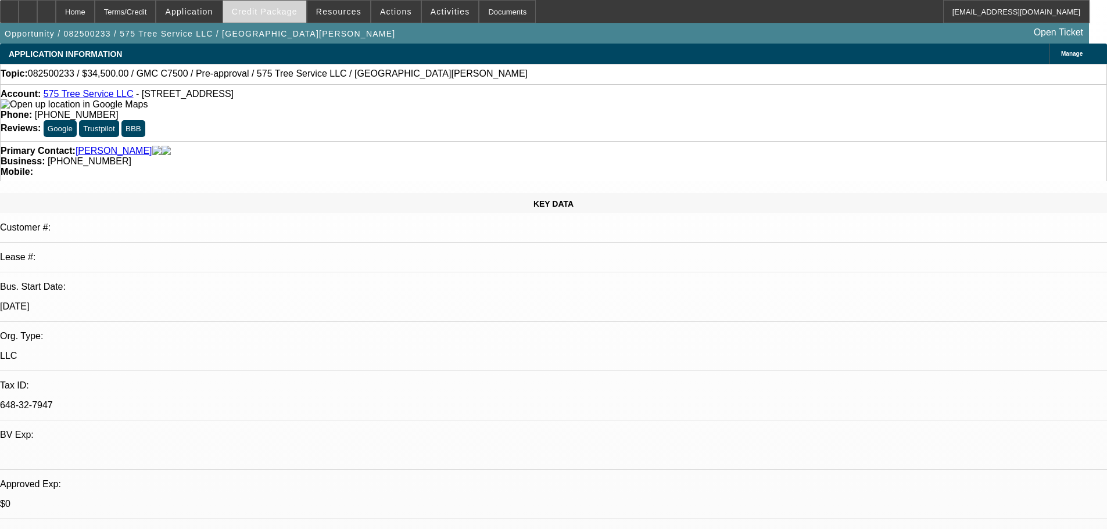
select select "0"
select select "2"
select select "0"
select select "6"
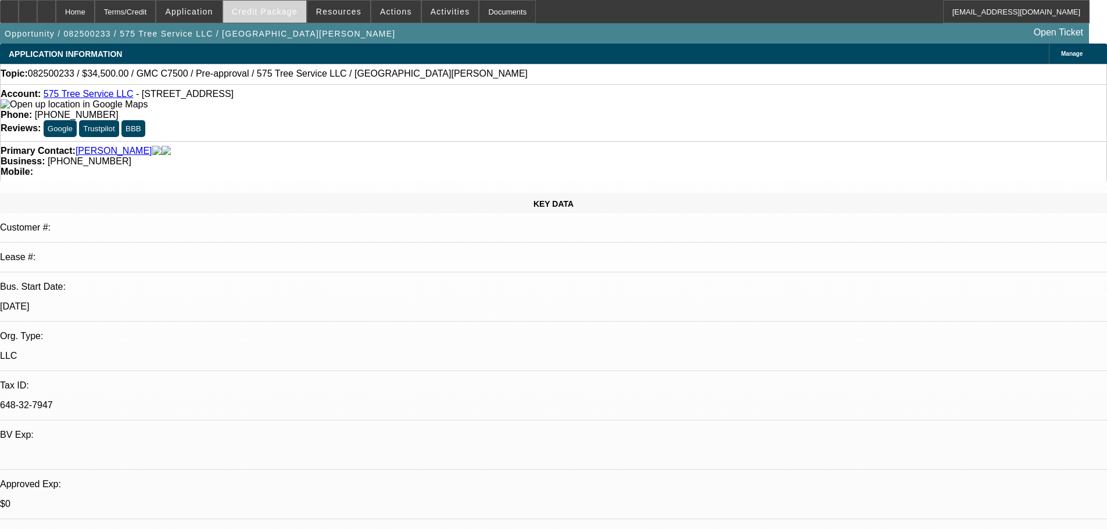
select select "0"
select select "2"
select select "0"
select select "6"
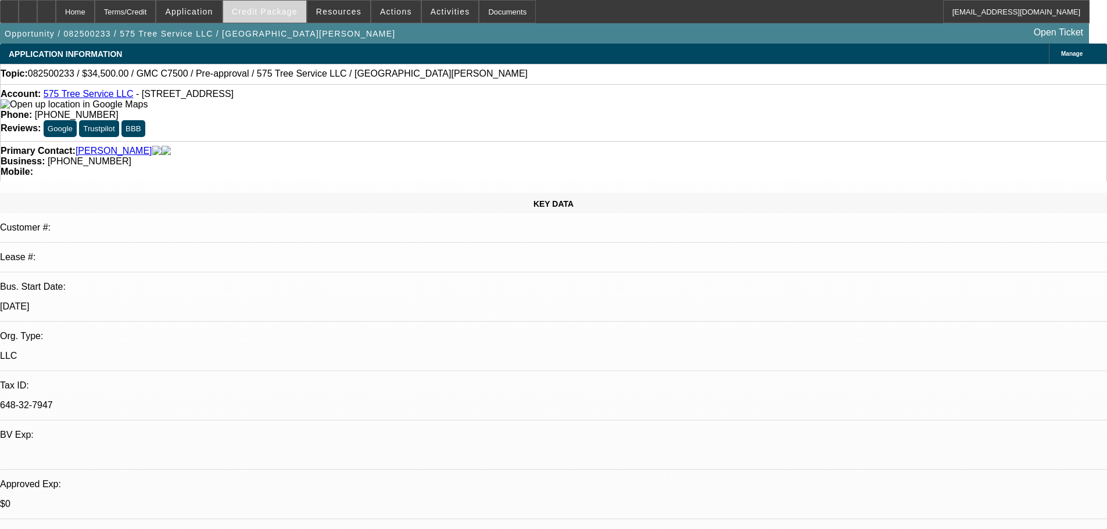
select select "0"
select select "6"
click at [281, 15] on span "Credit Package" at bounding box center [265, 11] width 66 height 9
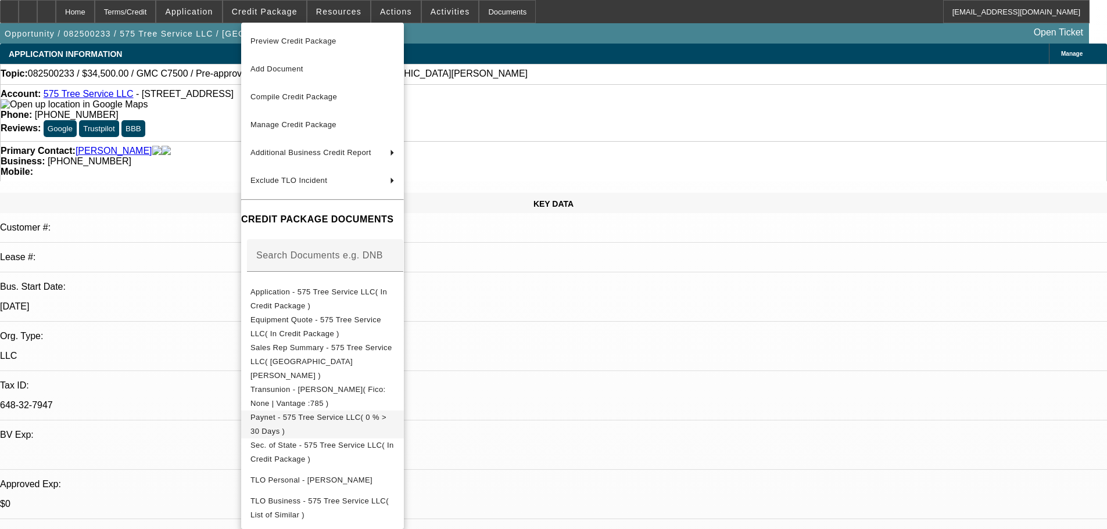
click at [386, 413] on span "Paynet - 575 Tree Service LLC( 0 % > 30 Days )" at bounding box center [318, 424] width 136 height 23
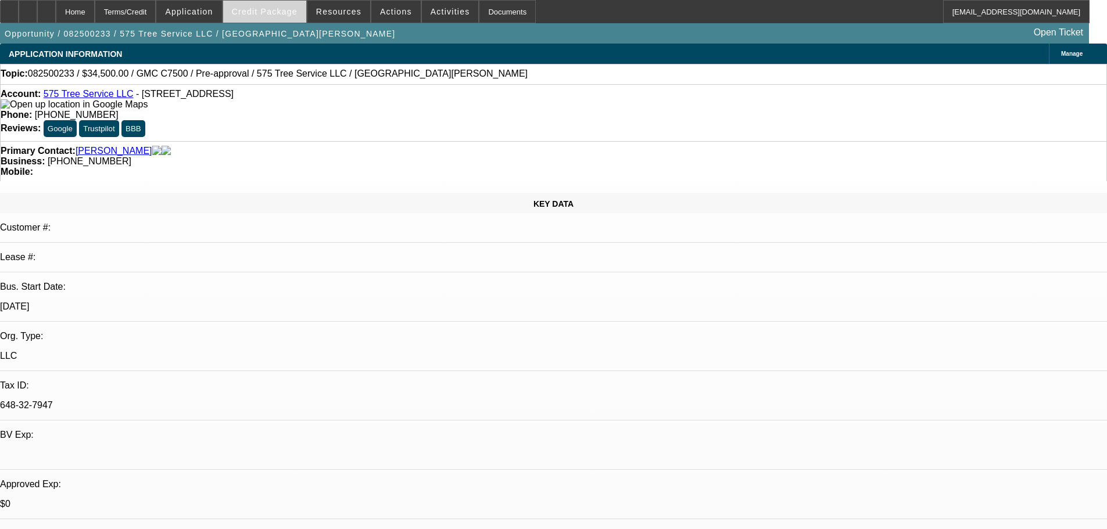
click at [282, 19] on span at bounding box center [264, 12] width 83 height 28
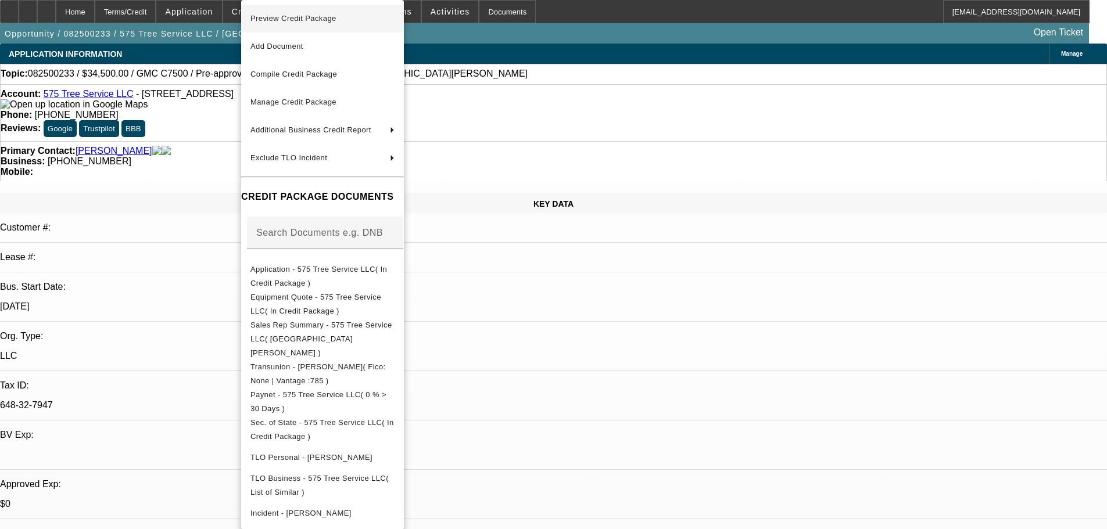
click at [285, 19] on span "Preview Credit Package" at bounding box center [293, 18] width 86 height 9
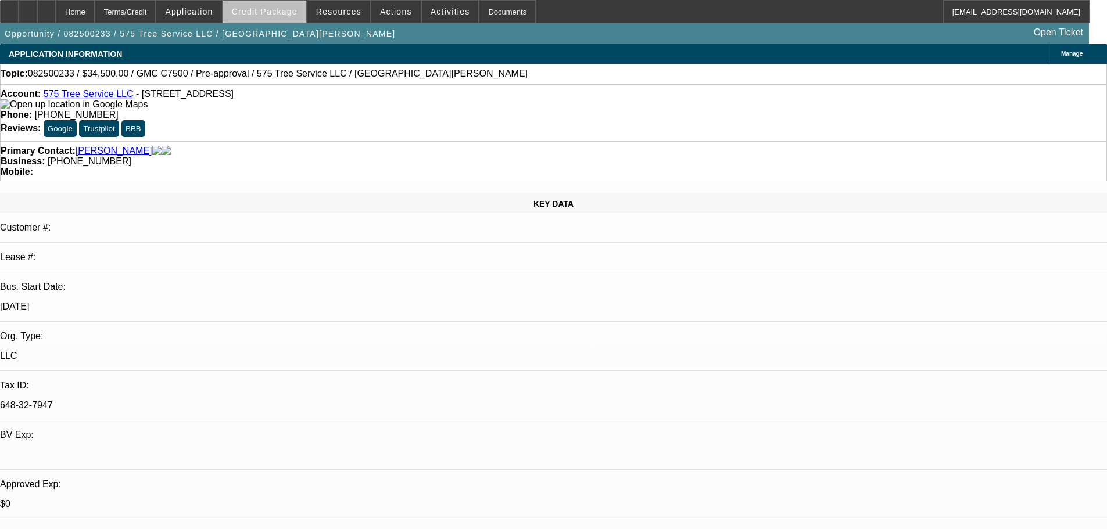
click at [295, 17] on span at bounding box center [264, 12] width 83 height 28
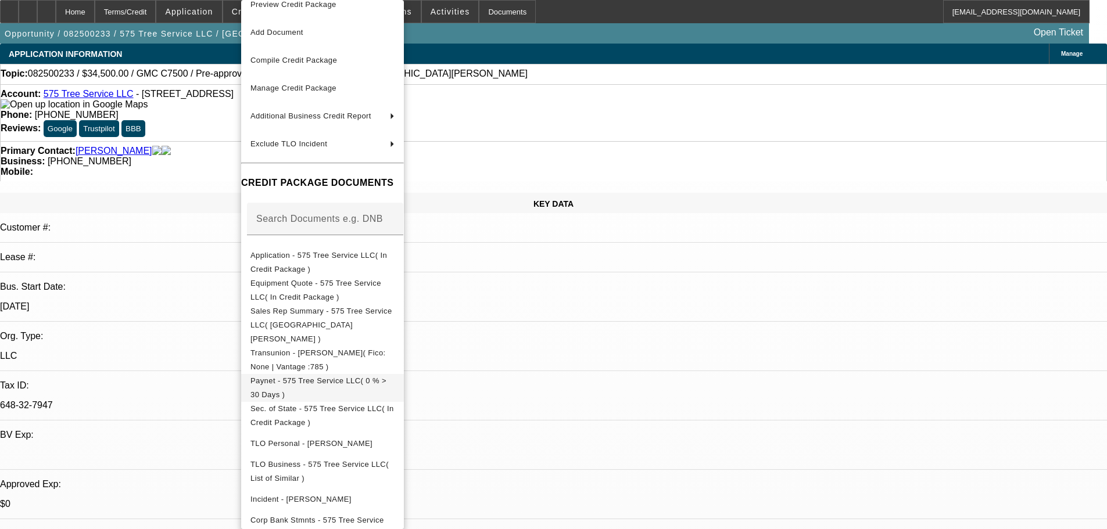
scroll to position [22, 0]
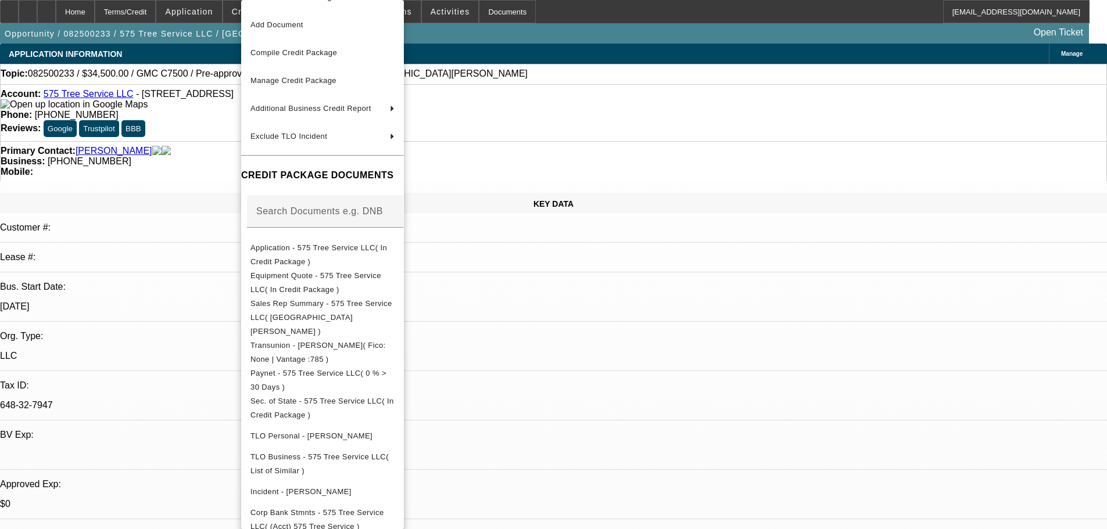
click at [584, 341] on div at bounding box center [553, 264] width 1107 height 529
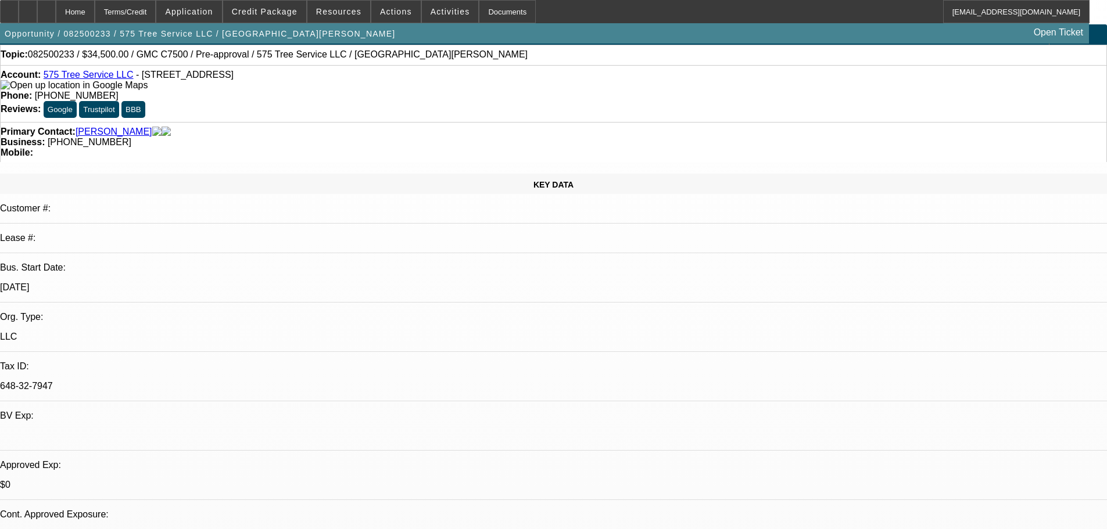
scroll to position [0, 0]
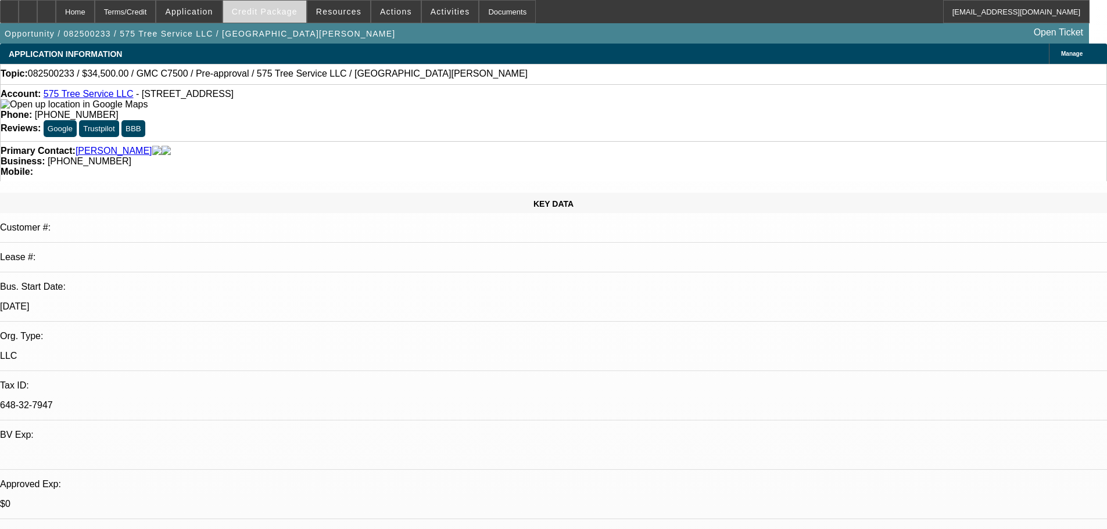
click at [278, 9] on span "Credit Package" at bounding box center [265, 11] width 66 height 9
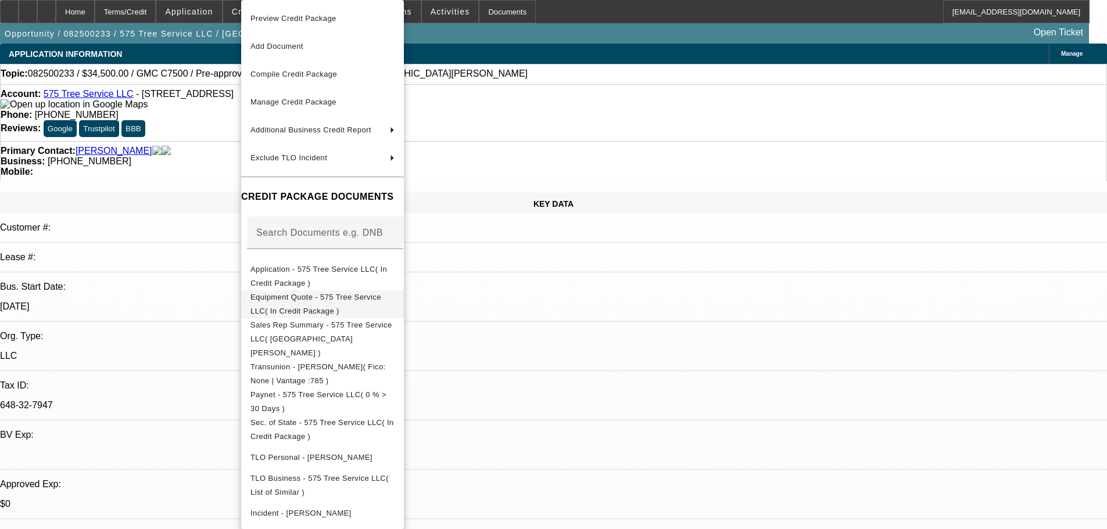
click at [371, 300] on span "Equipment Quote - 575 Tree Service LLC( In Credit Package )" at bounding box center [315, 304] width 131 height 23
